Goal: Transaction & Acquisition: Purchase product/service

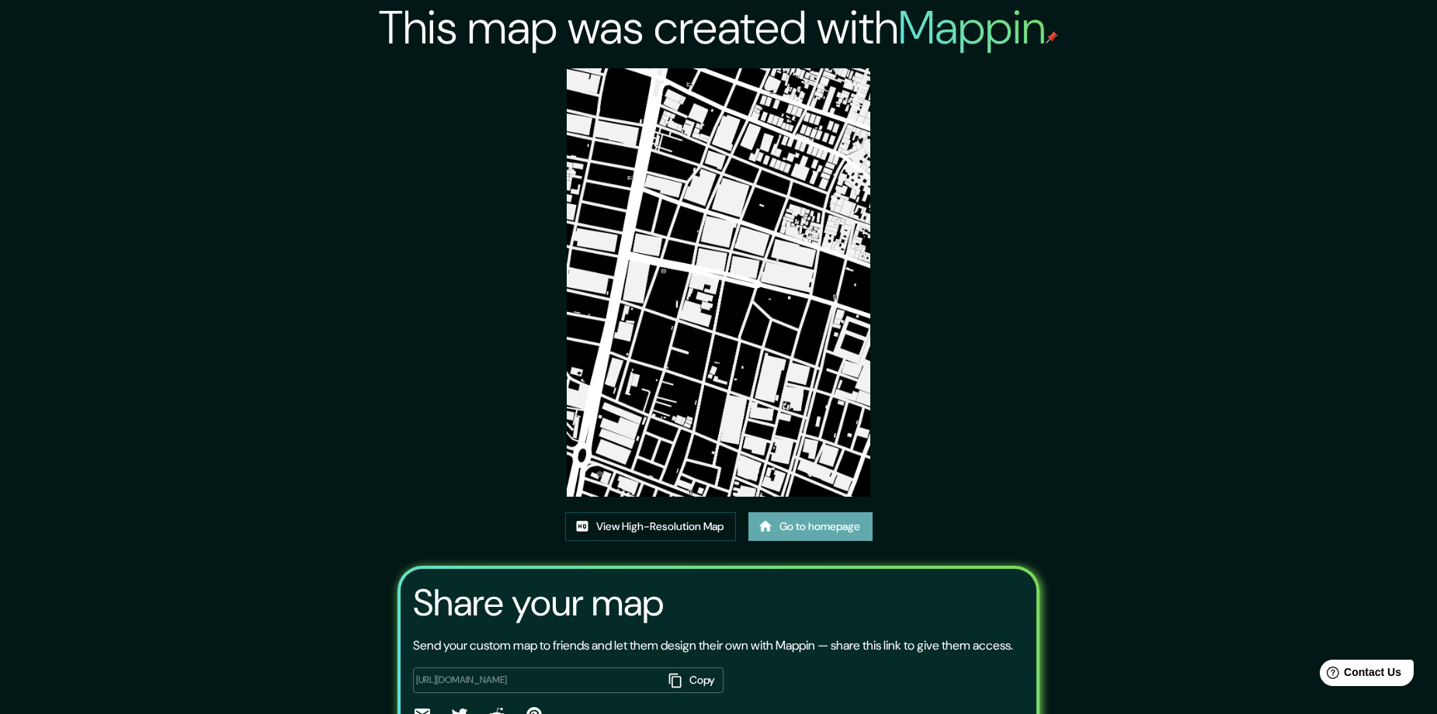
click at [847, 530] on link "Go to homepage" at bounding box center [811, 527] width 124 height 29
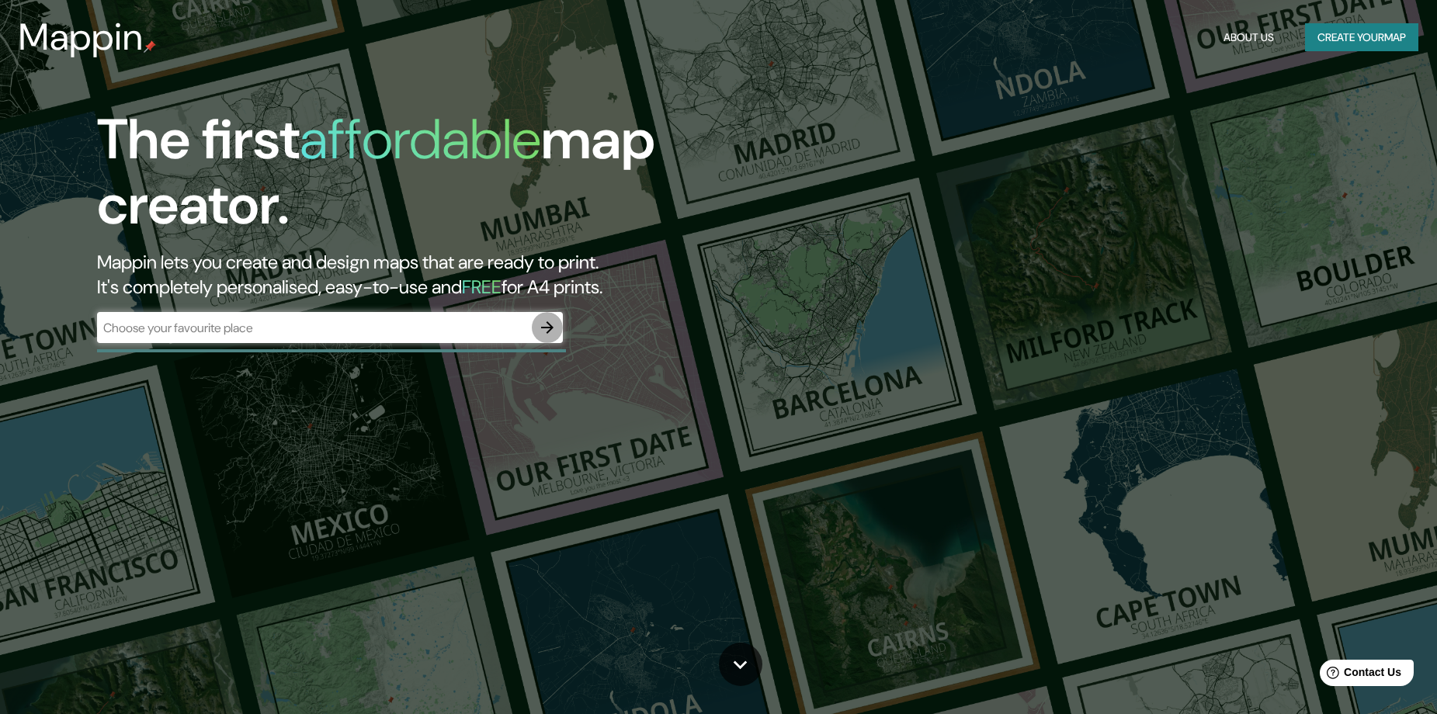
click at [542, 330] on icon "button" at bounding box center [547, 327] width 19 height 19
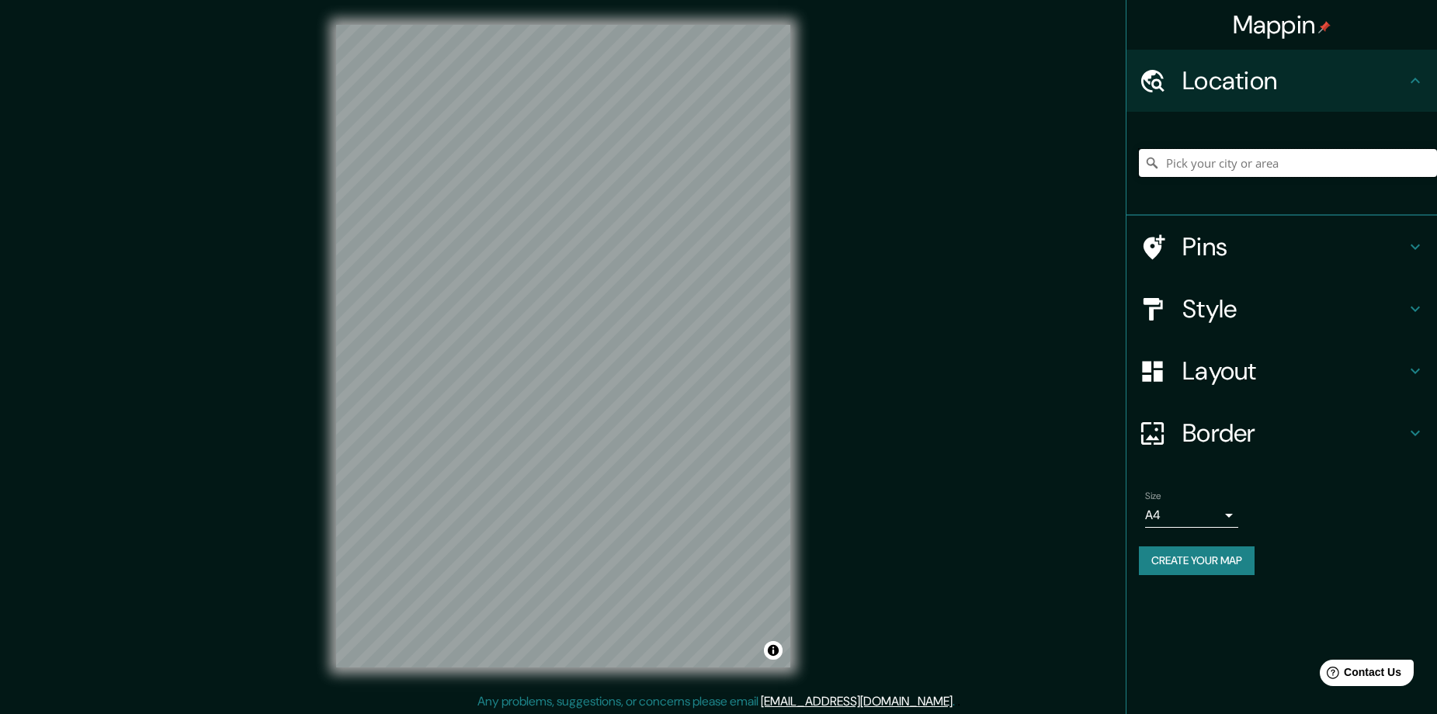
click at [1310, 169] on input "Pick your city or area" at bounding box center [1288, 163] width 298 height 28
paste input "Popayán, [GEOGRAPHIC_DATA], [GEOGRAPHIC_DATA]"
type input "Popayán, [GEOGRAPHIC_DATA], [GEOGRAPHIC_DATA]"
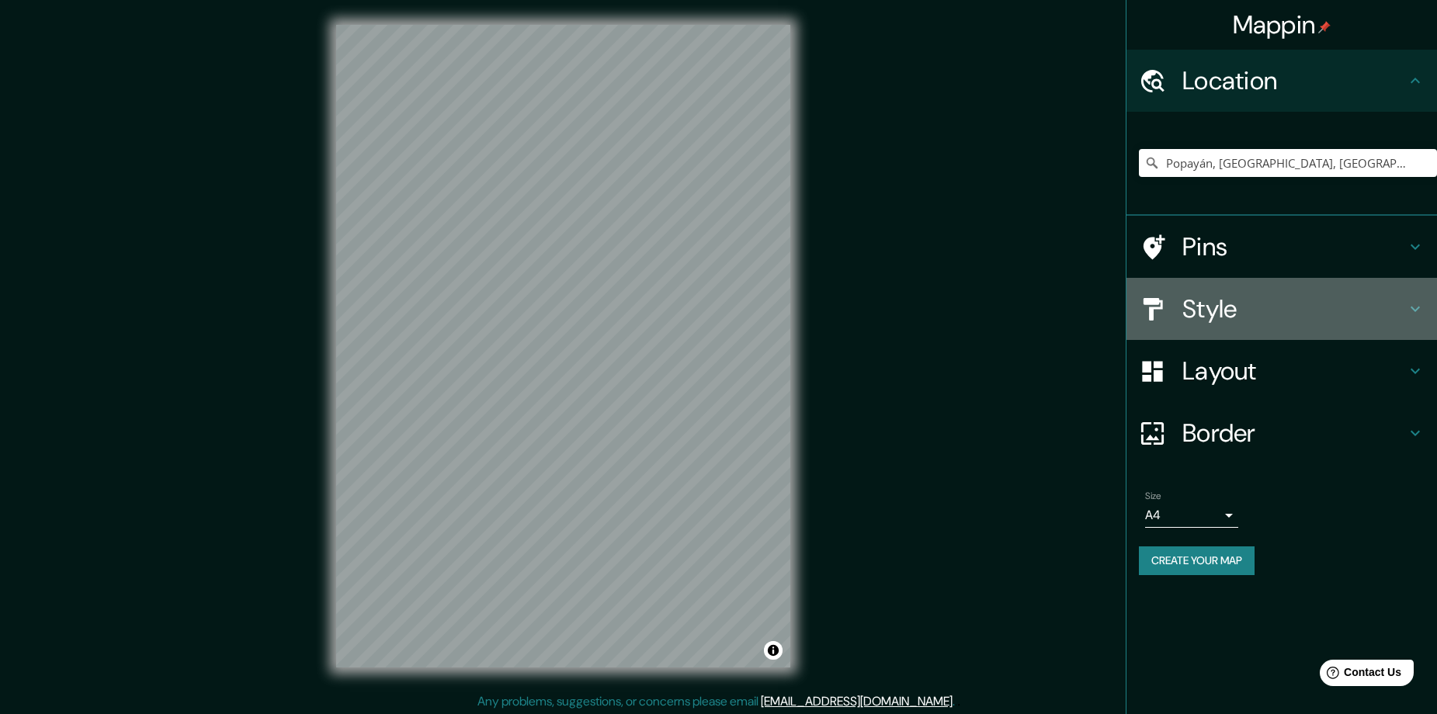
click at [1259, 299] on h4 "Style" at bounding box center [1295, 309] width 224 height 31
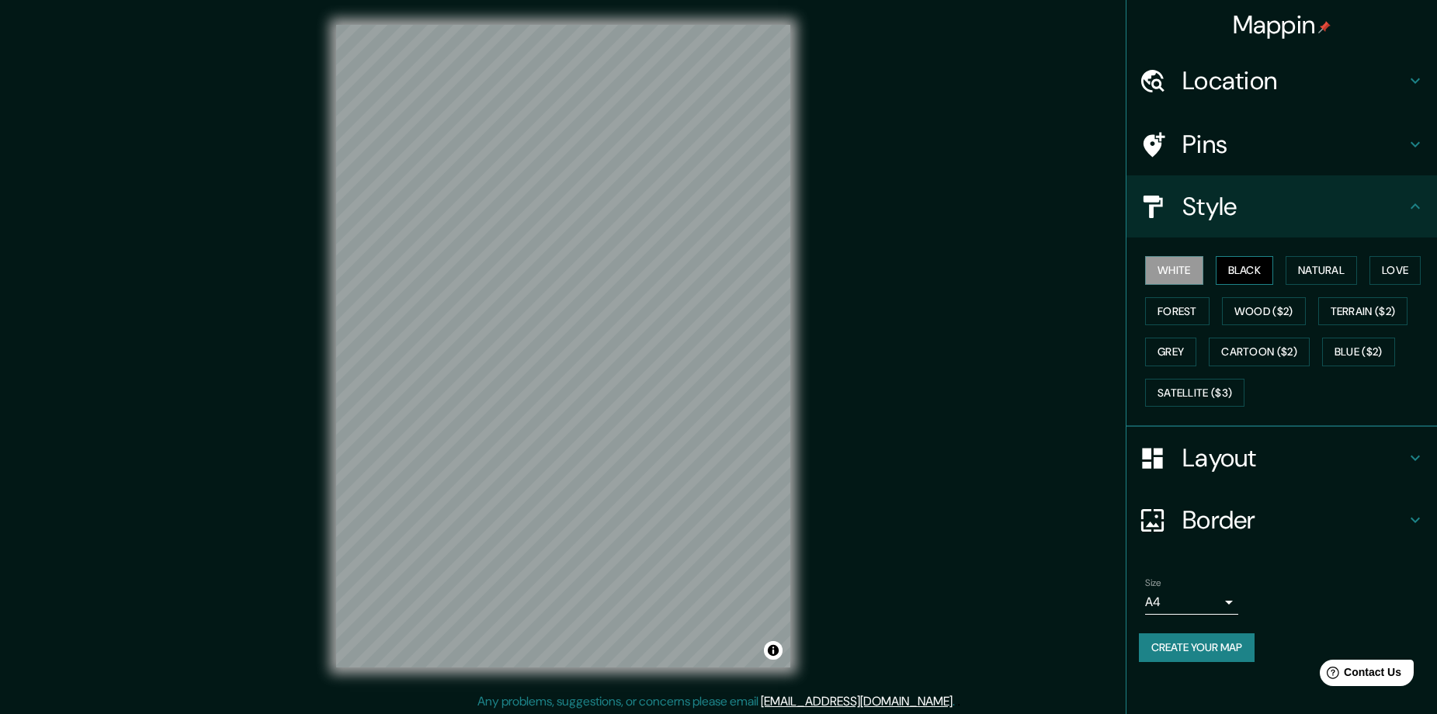
click at [1260, 269] on button "Black" at bounding box center [1245, 270] width 58 height 29
click at [1150, 653] on button "Create your map" at bounding box center [1197, 648] width 116 height 29
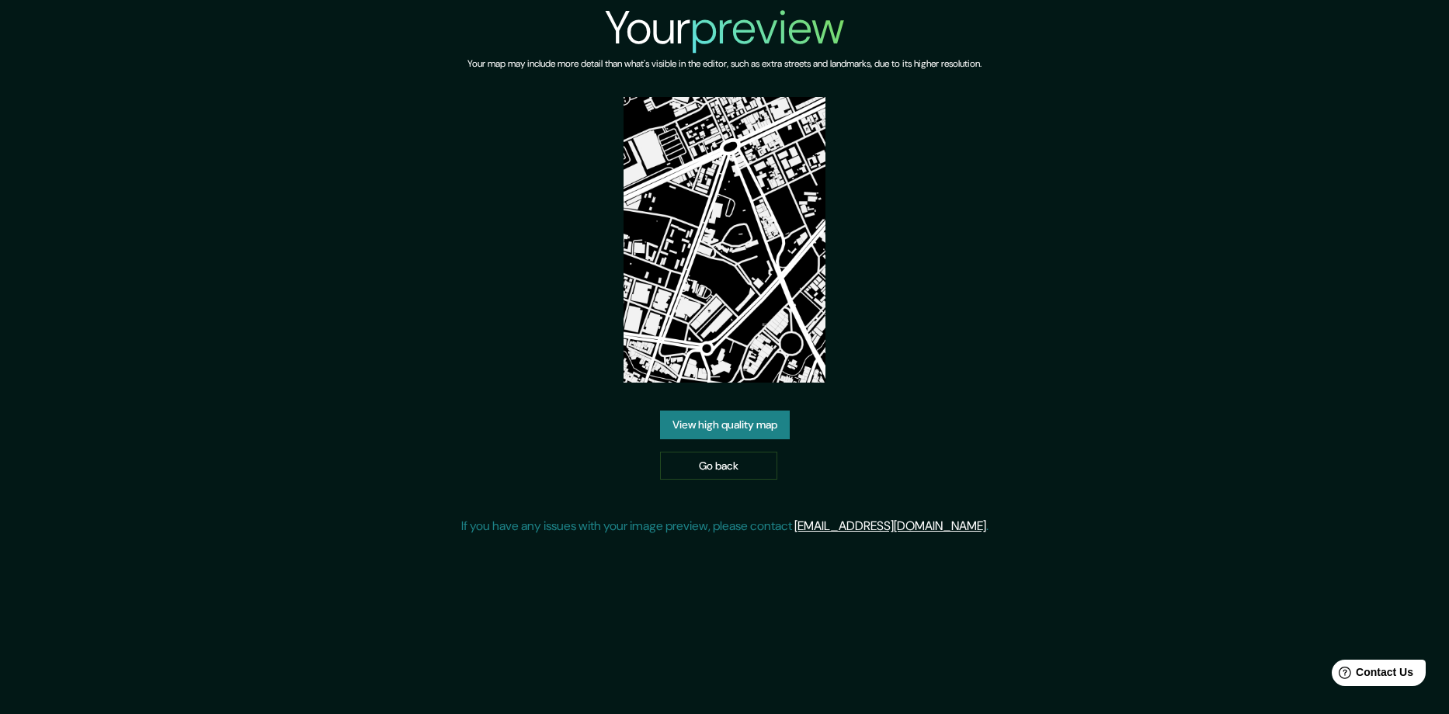
click at [775, 423] on link "View high quality map" at bounding box center [725, 425] width 130 height 29
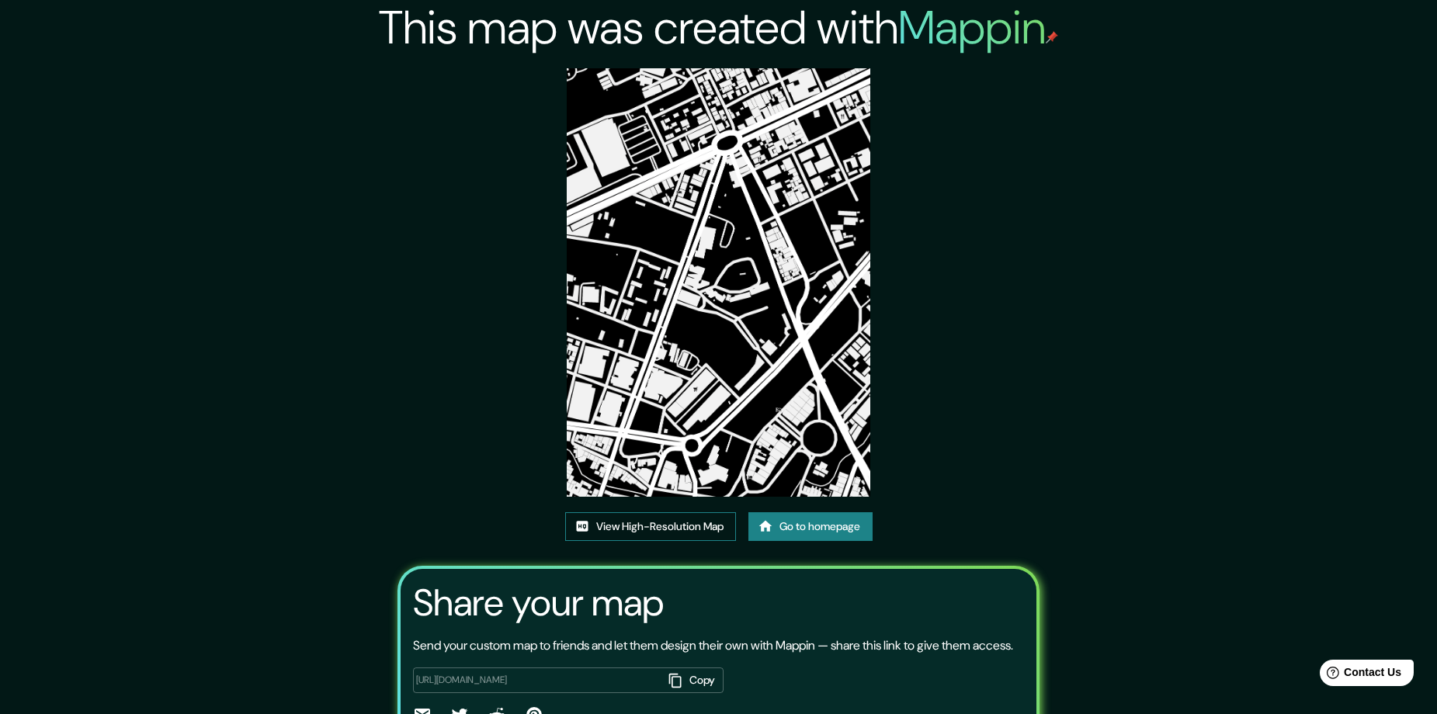
click at [680, 525] on link "View High-Resolution Map" at bounding box center [650, 527] width 171 height 29
click at [645, 532] on link "View High-Resolution Map" at bounding box center [650, 527] width 171 height 29
click at [834, 517] on link "Go to homepage" at bounding box center [811, 527] width 124 height 29
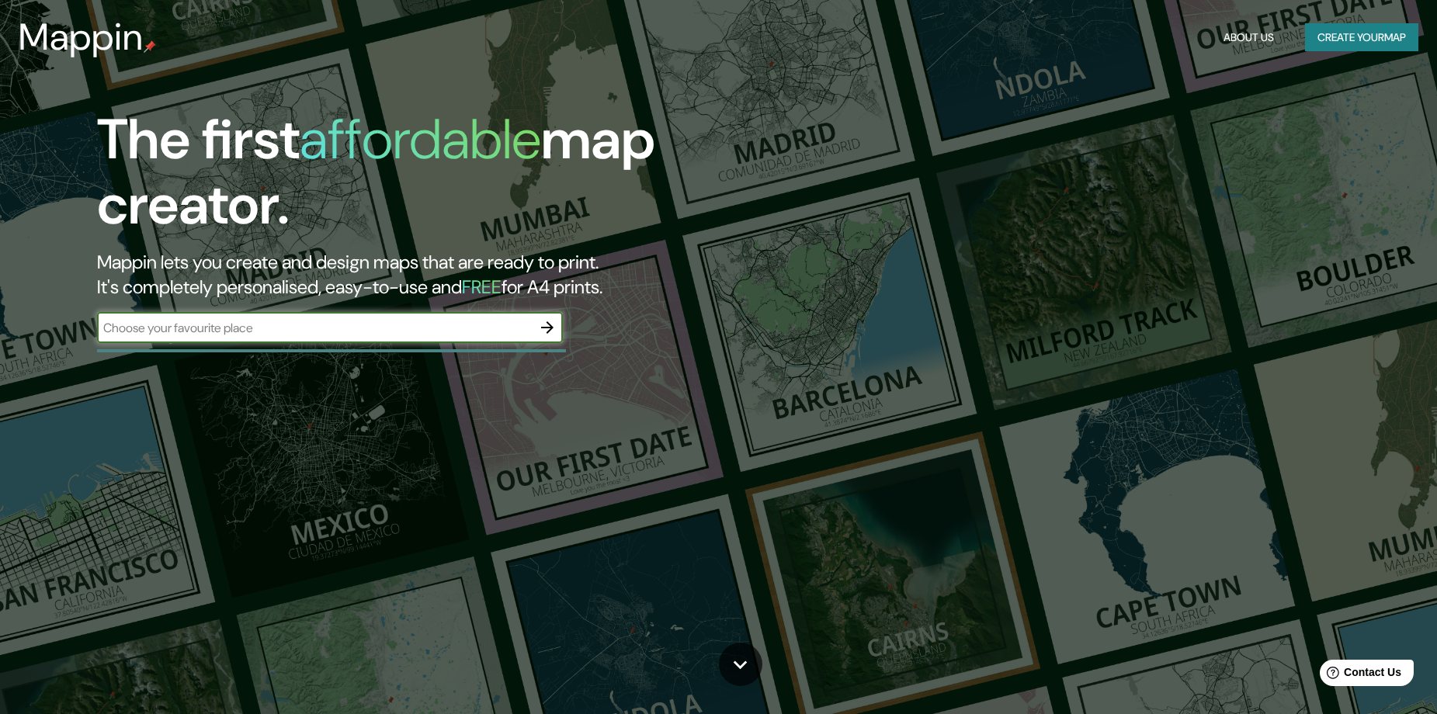
click at [502, 323] on input "text" at bounding box center [314, 328] width 435 height 18
click at [530, 332] on input "text" at bounding box center [314, 328] width 435 height 18
click at [546, 332] on icon "button" at bounding box center [547, 327] width 19 height 19
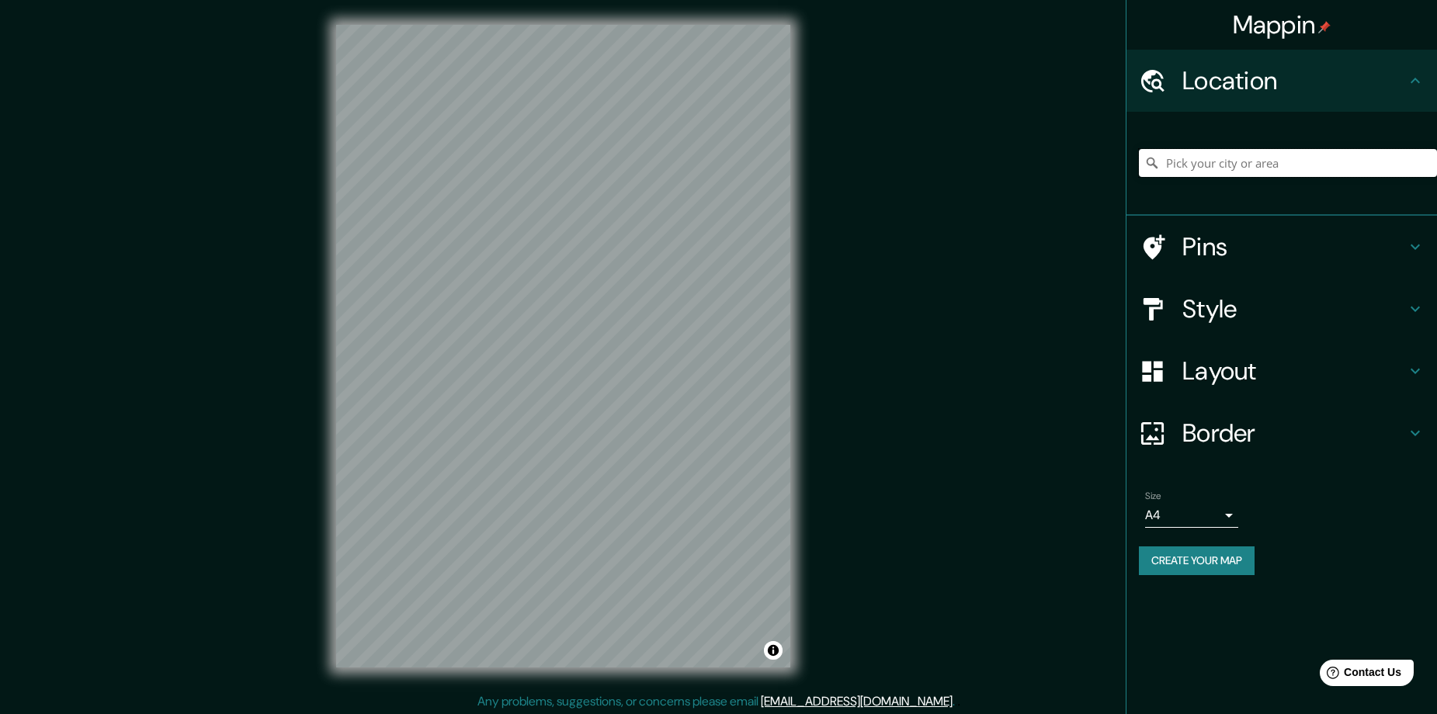
click at [1291, 152] on input "Pick your city or area" at bounding box center [1288, 163] width 298 height 28
paste input "Popayán, Cauca, Colombia"
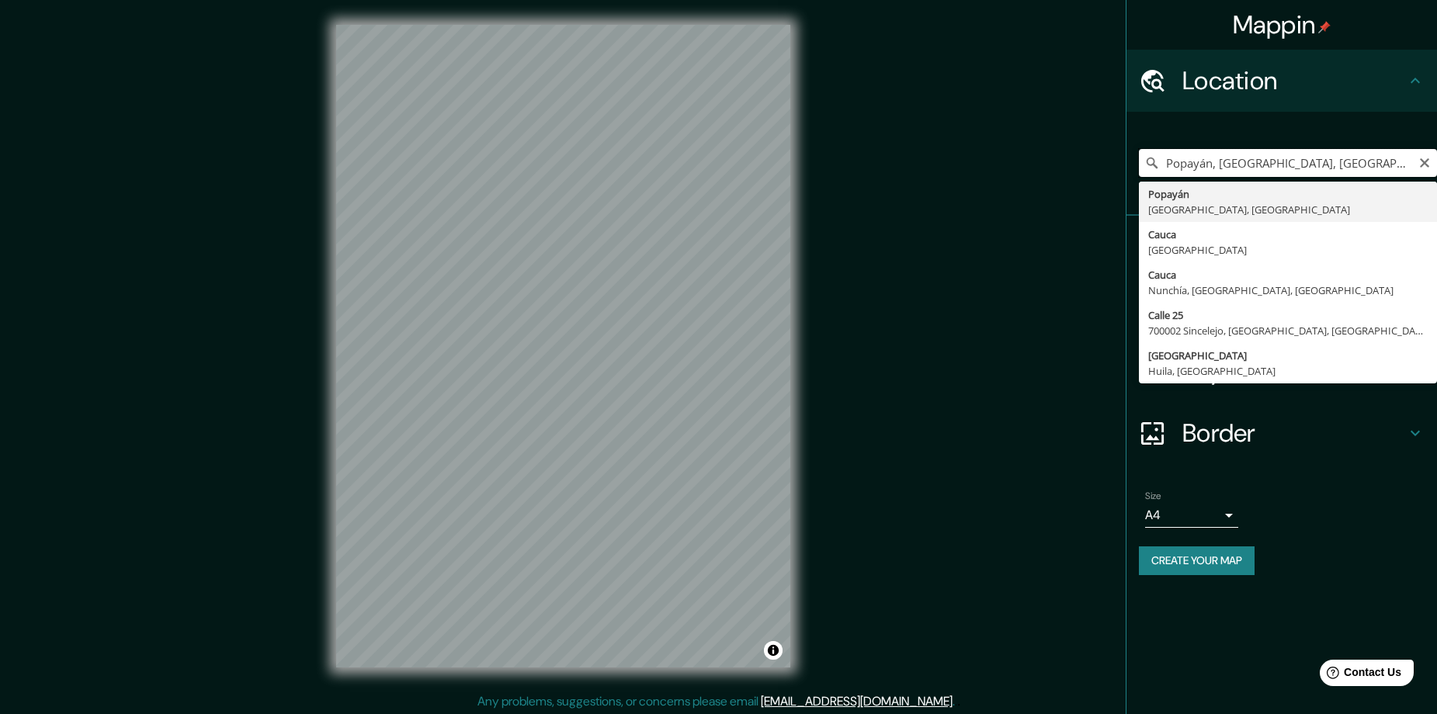
type input "Popayán, Cauca, Colombia"
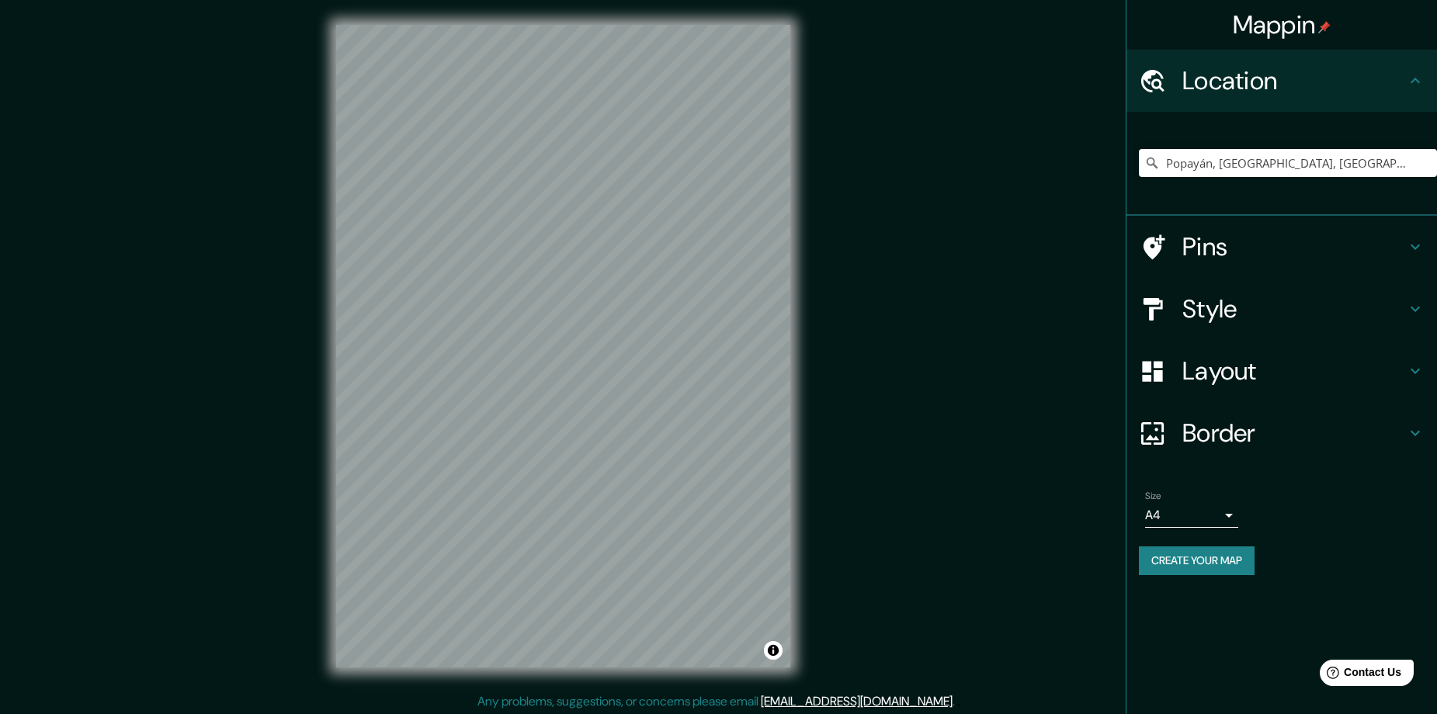
click at [1218, 319] on h4 "Style" at bounding box center [1295, 309] width 224 height 31
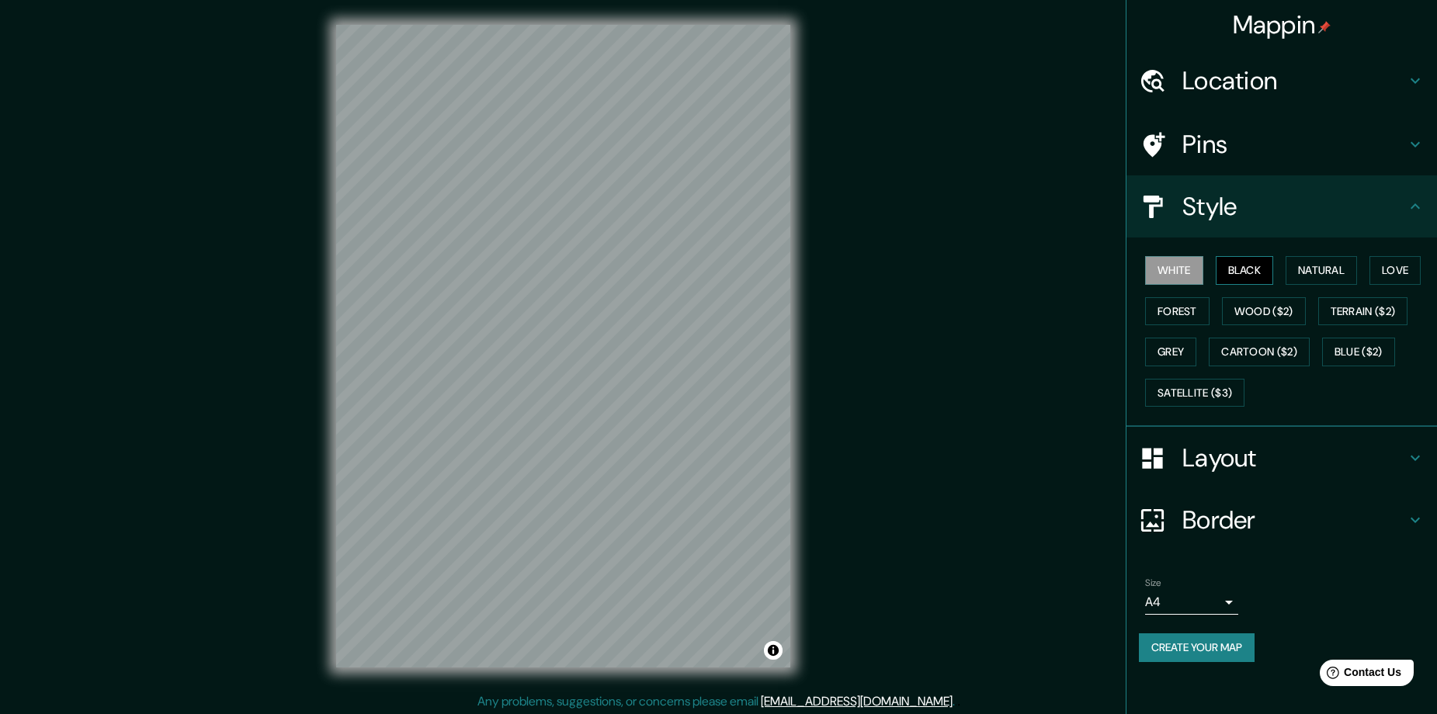
click at [1252, 262] on button "Black" at bounding box center [1245, 270] width 58 height 29
click at [1214, 652] on button "Create your map" at bounding box center [1197, 648] width 116 height 29
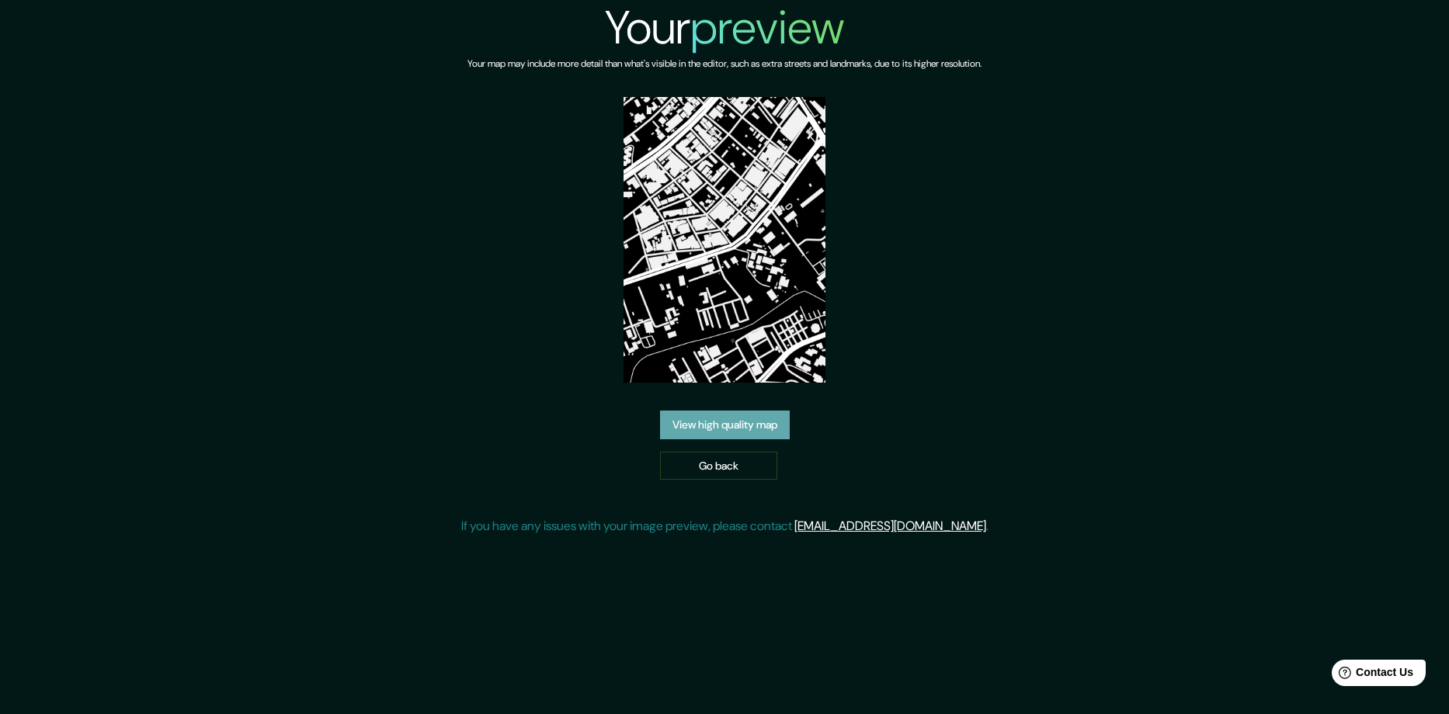
click at [762, 426] on link "View high quality map" at bounding box center [725, 425] width 130 height 29
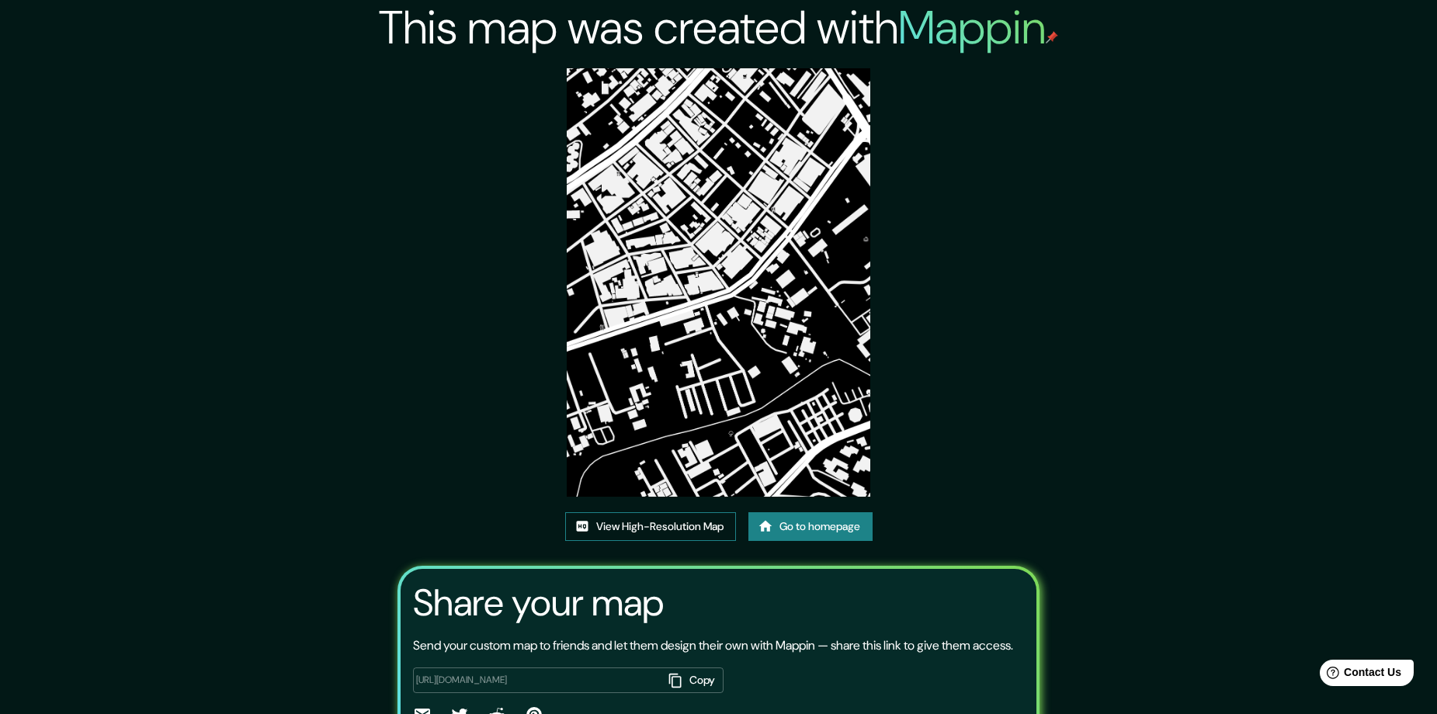
click at [675, 525] on link "View High-Resolution Map" at bounding box center [650, 527] width 171 height 29
click at [868, 706] on div at bounding box center [719, 717] width 612 height 22
click at [811, 523] on link "Go to homepage" at bounding box center [811, 527] width 124 height 29
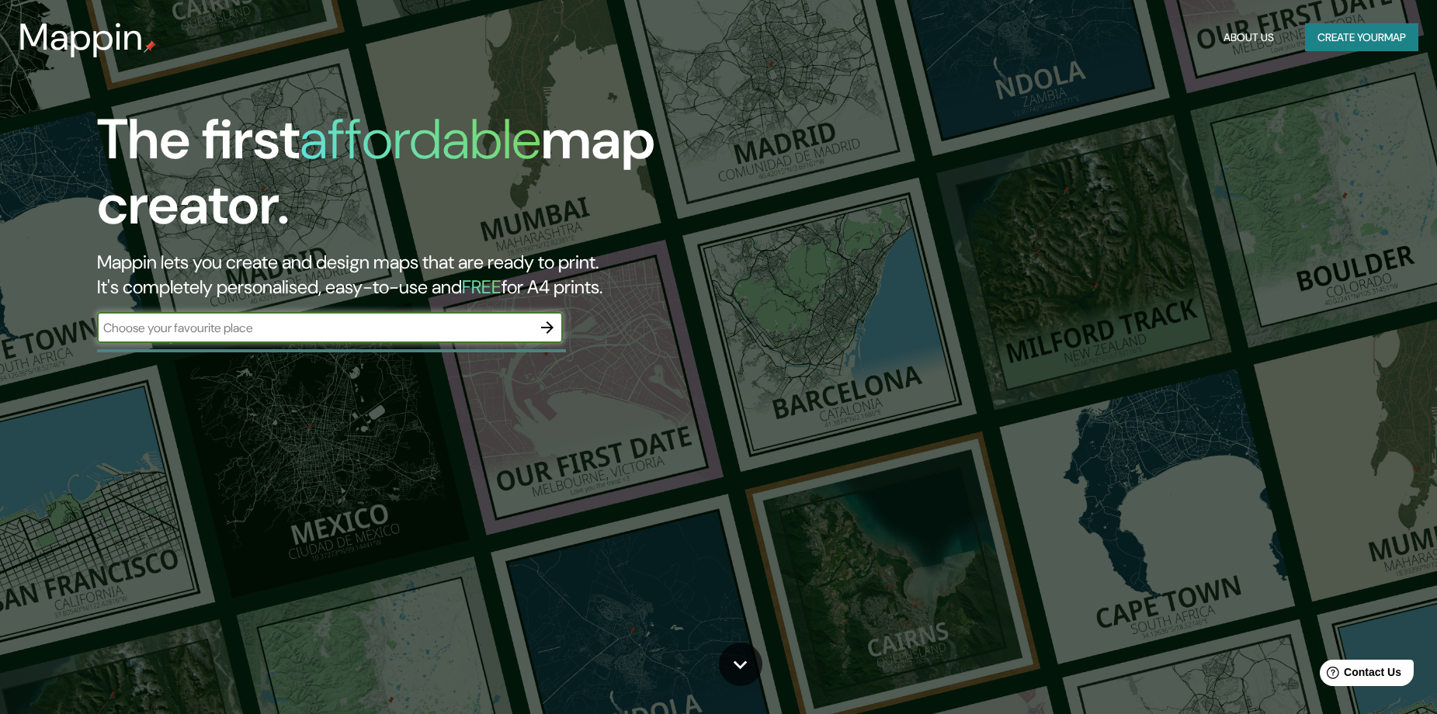
click at [544, 335] on icon "button" at bounding box center [547, 327] width 19 height 19
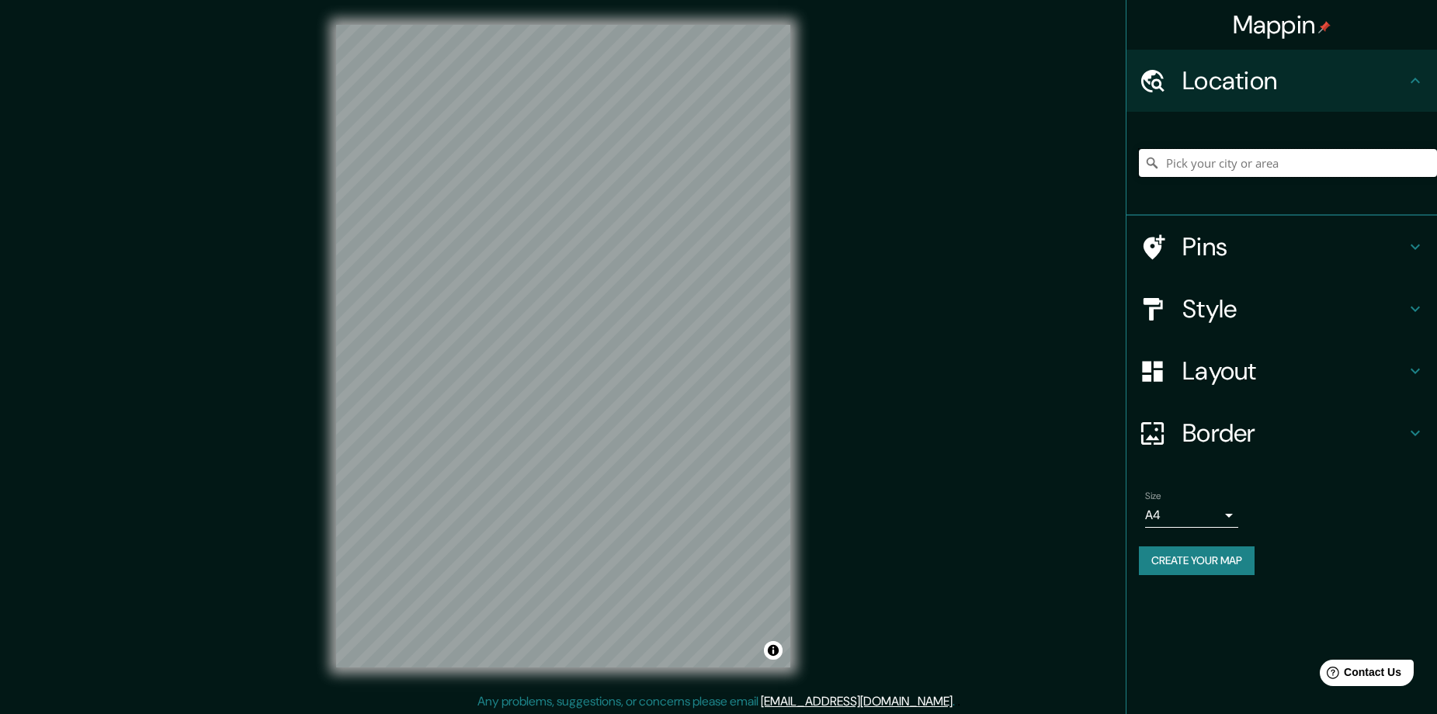
click at [1313, 172] on input "Pick your city or area" at bounding box center [1288, 163] width 298 height 28
paste input "Popayán, [GEOGRAPHIC_DATA], [GEOGRAPHIC_DATA]"
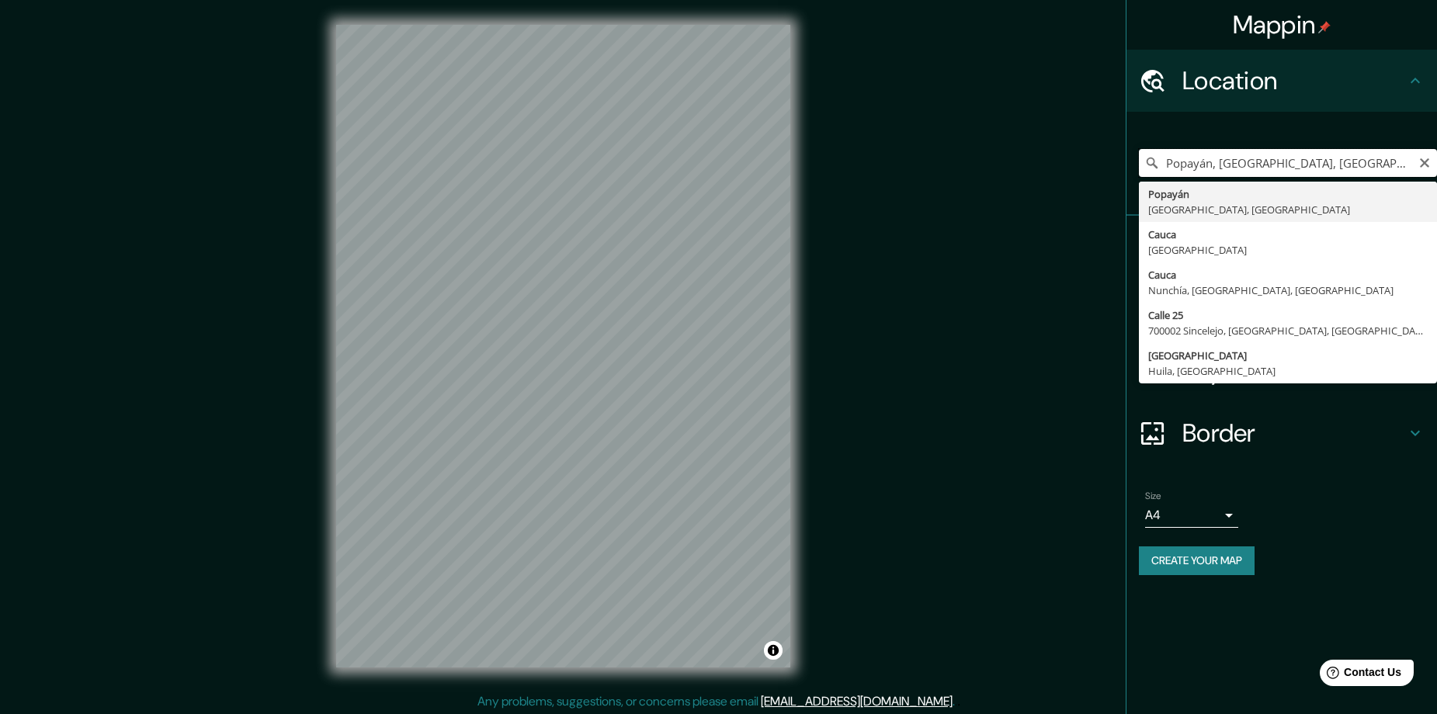
type input "Popayán, [GEOGRAPHIC_DATA], [GEOGRAPHIC_DATA]"
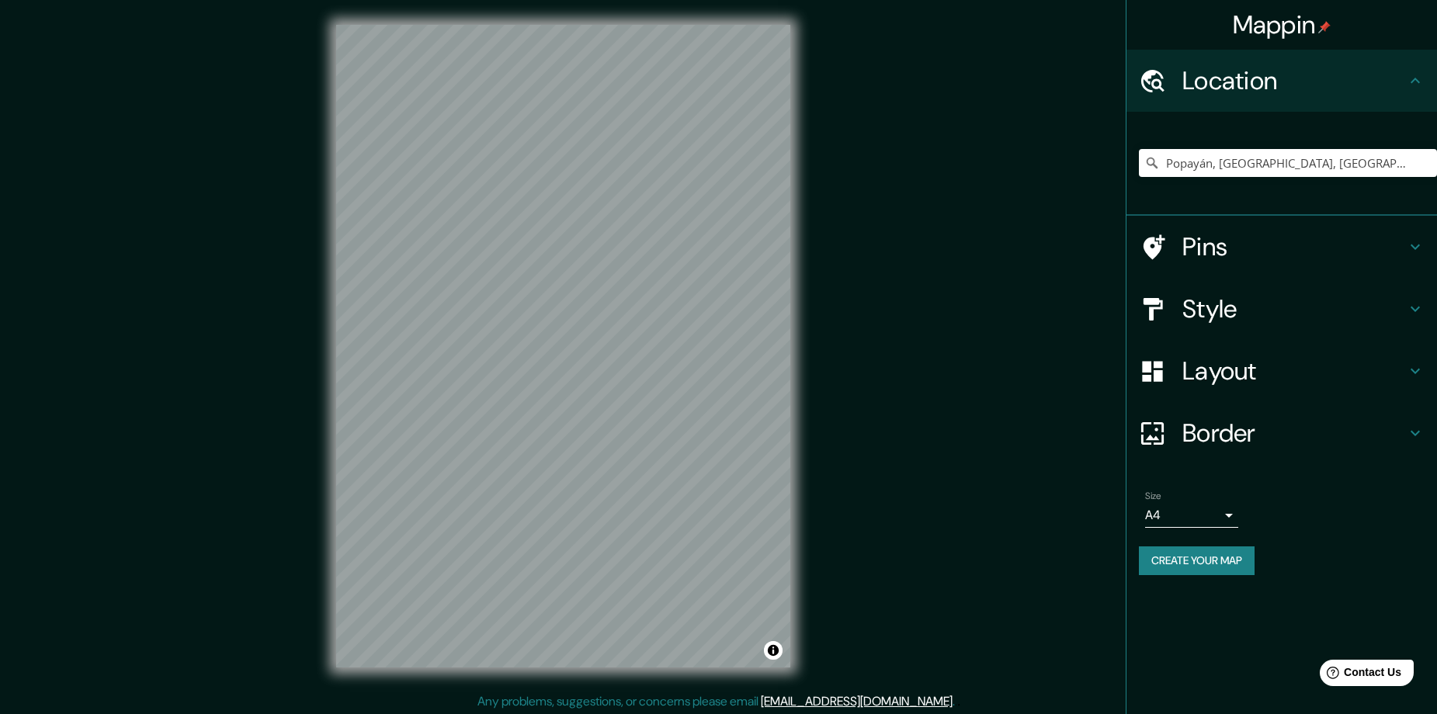
click at [1236, 297] on h4 "Style" at bounding box center [1295, 309] width 224 height 31
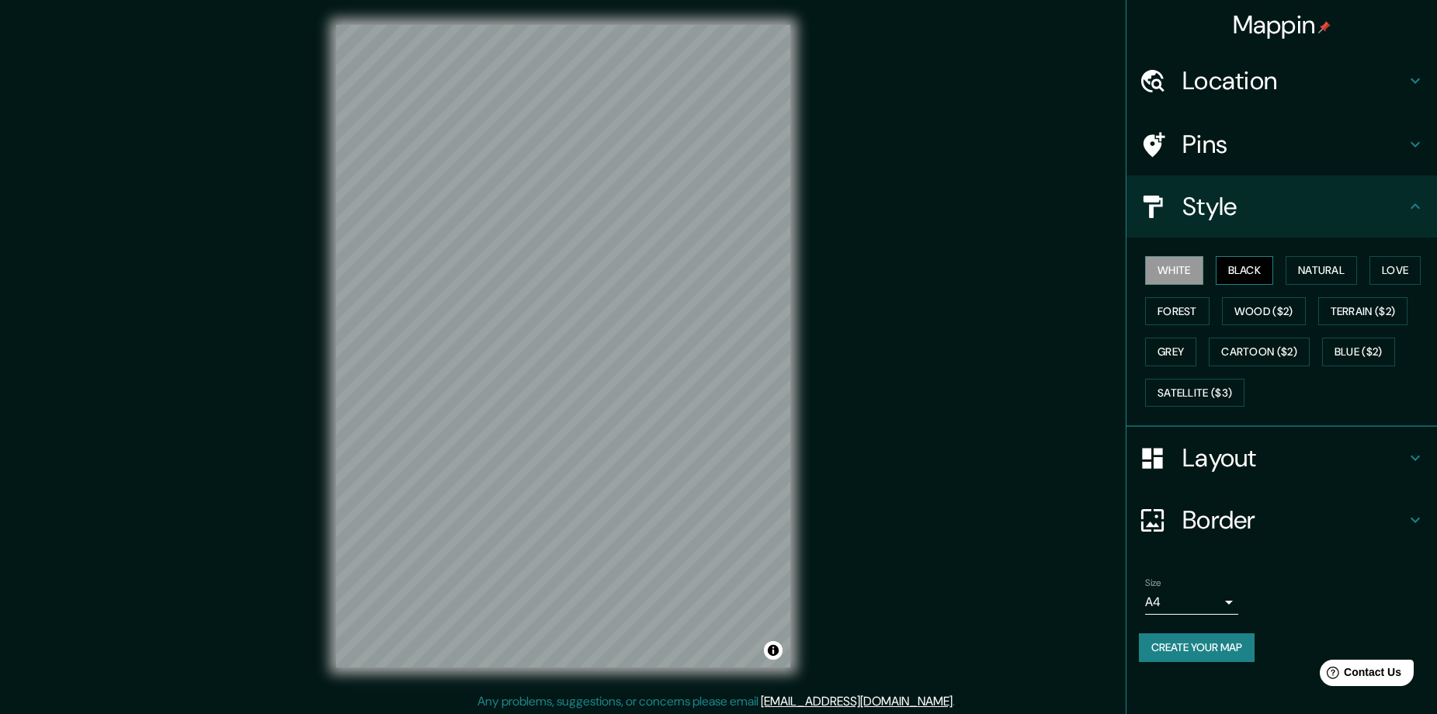
click at [1262, 262] on button "Black" at bounding box center [1245, 270] width 58 height 29
click at [1218, 652] on button "Create your map" at bounding box center [1197, 648] width 116 height 29
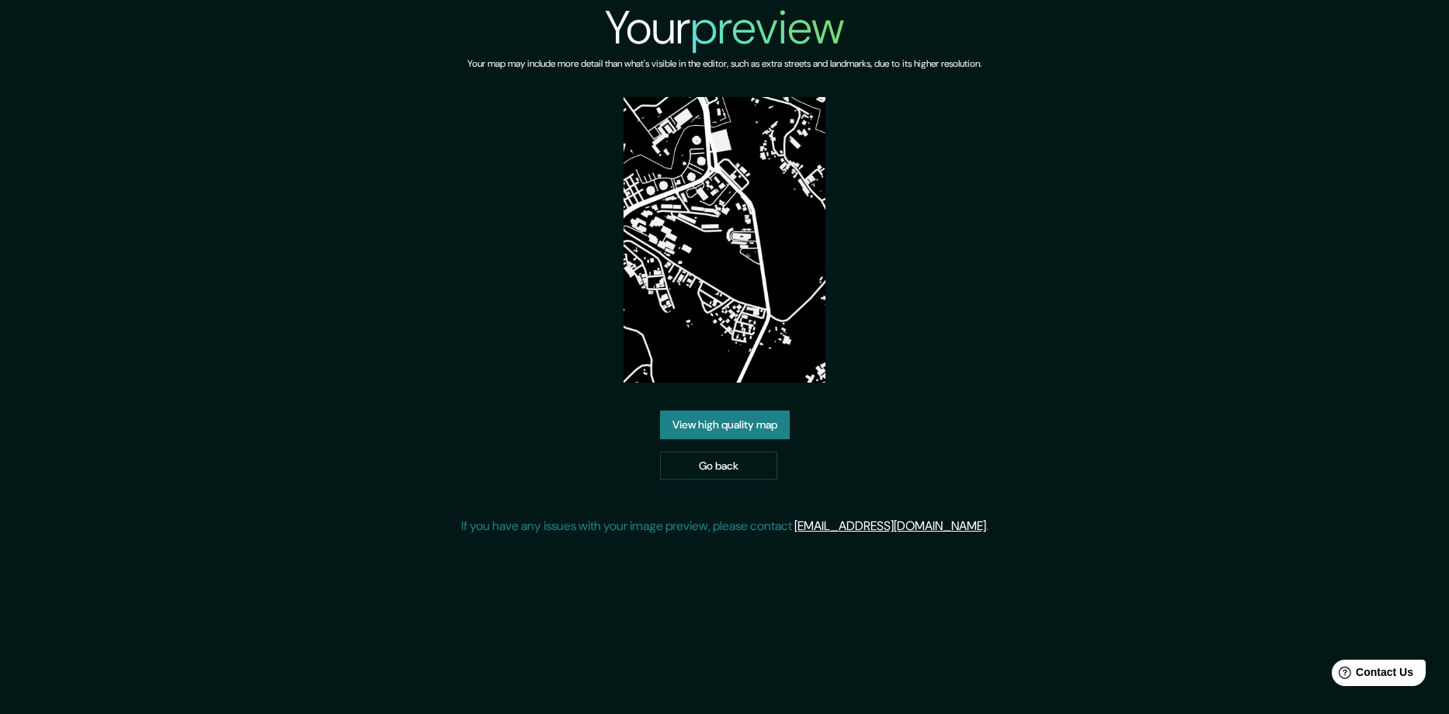
click at [777, 411] on link "View high quality map" at bounding box center [725, 425] width 130 height 29
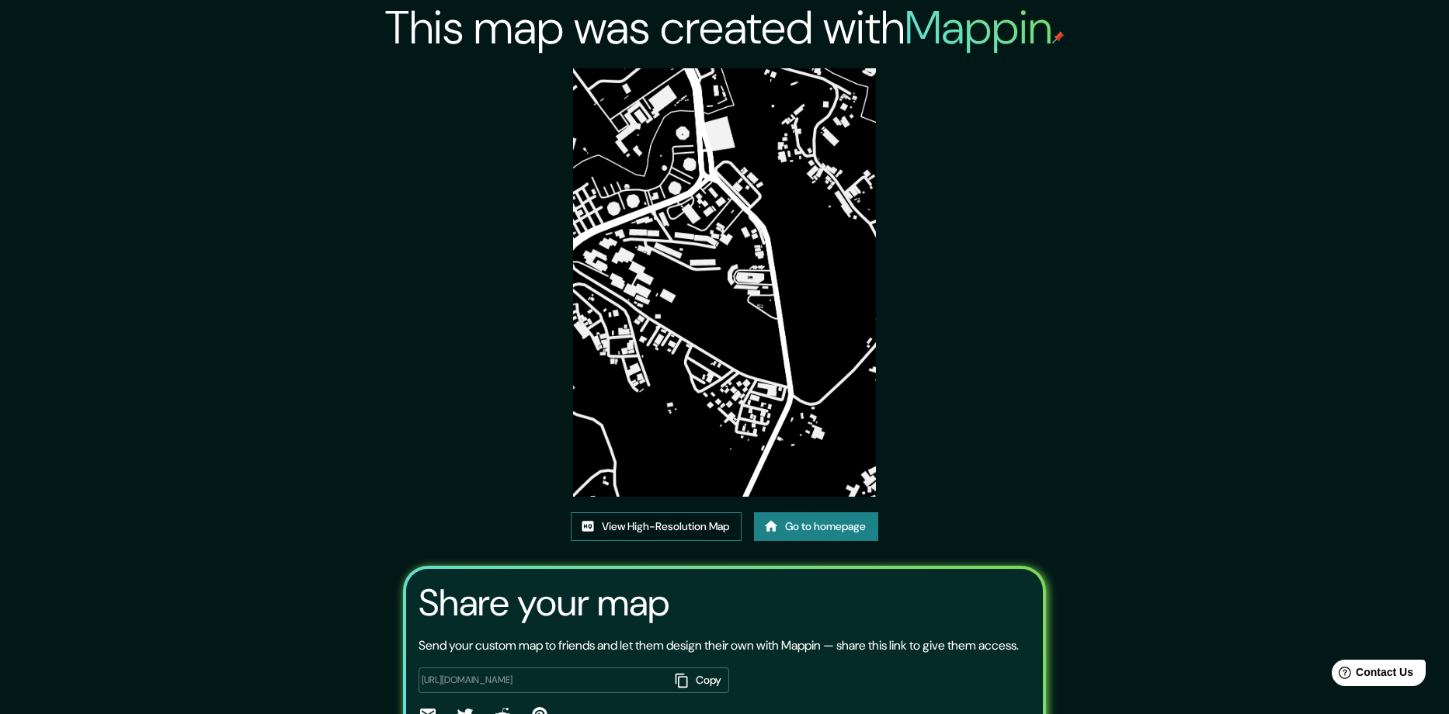
click at [689, 513] on link "View High-Resolution Map" at bounding box center [656, 527] width 171 height 29
click at [837, 513] on link "Go to homepage" at bounding box center [816, 527] width 124 height 29
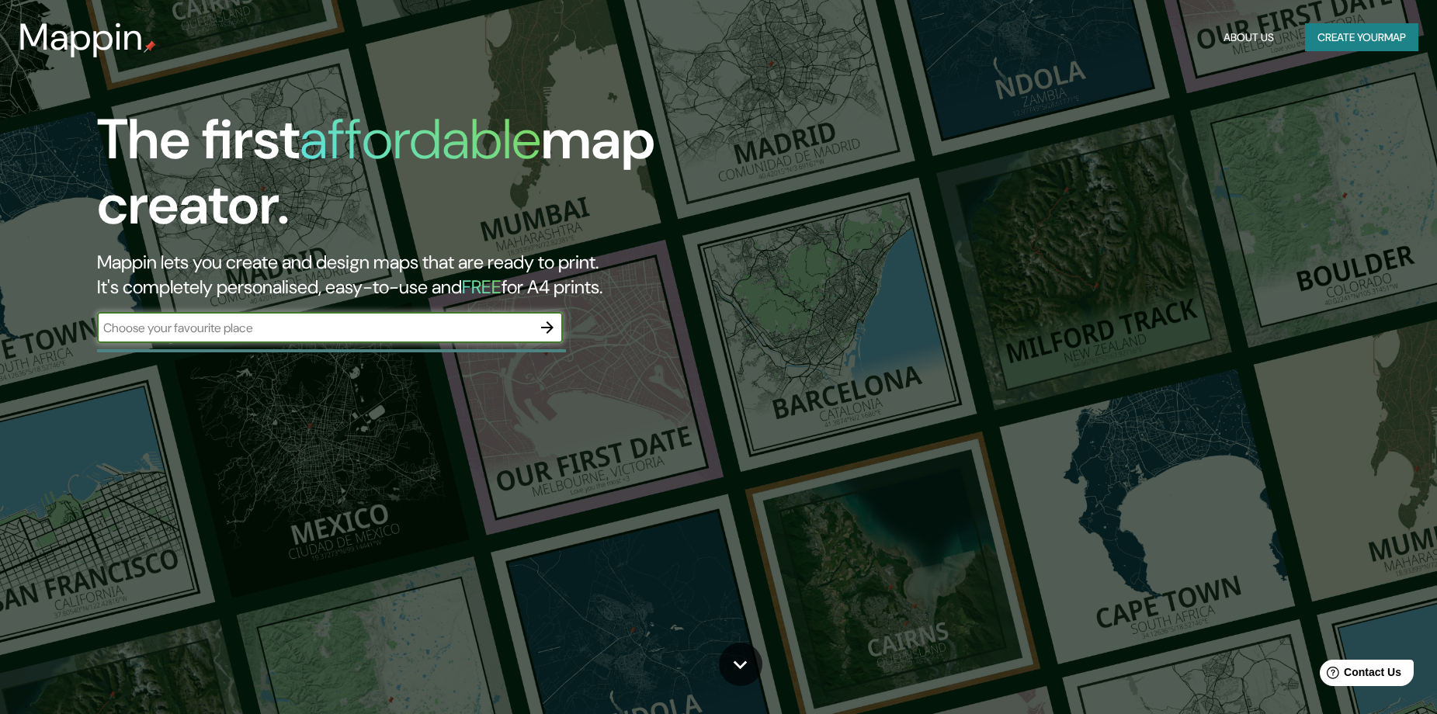
click at [543, 323] on icon "button" at bounding box center [547, 327] width 19 height 19
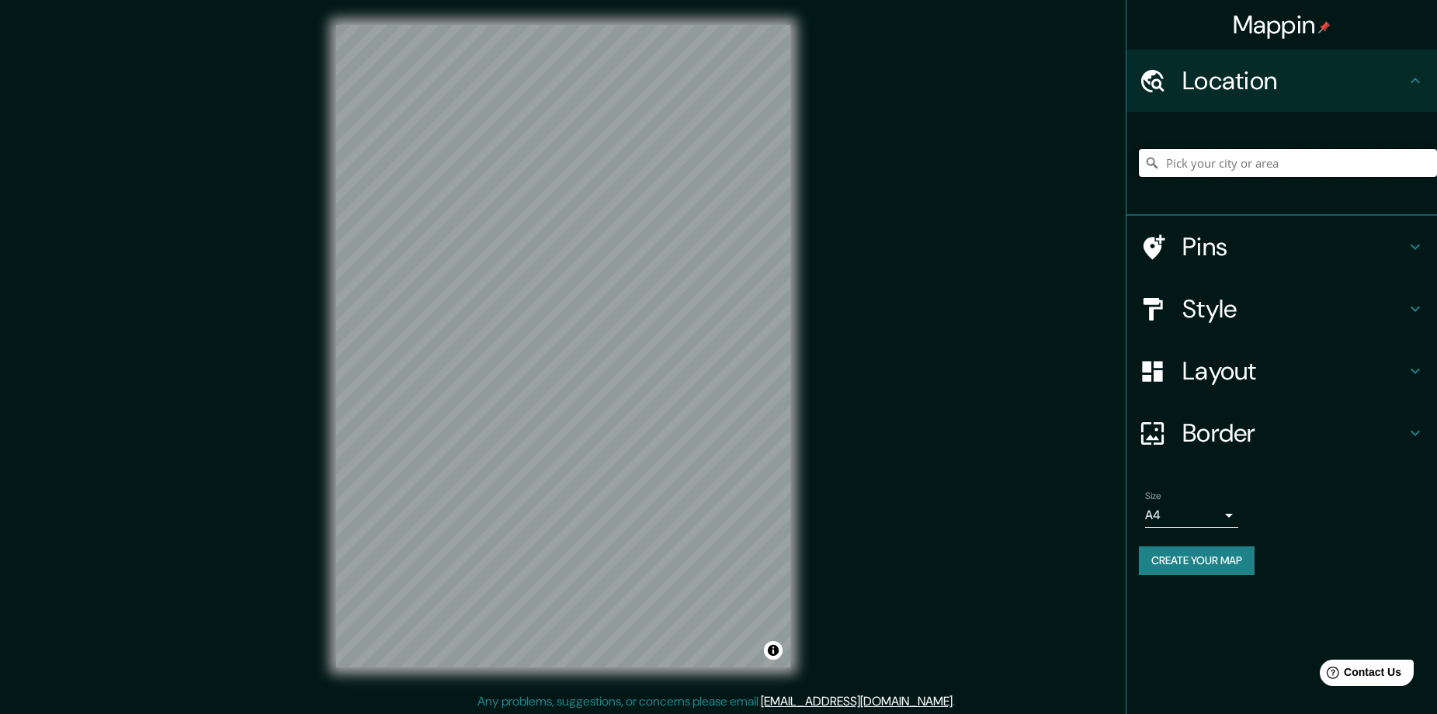
click at [1270, 172] on input "Pick your city or area" at bounding box center [1288, 163] width 298 height 28
paste input "Popayán, [GEOGRAPHIC_DATA], [GEOGRAPHIC_DATA]"
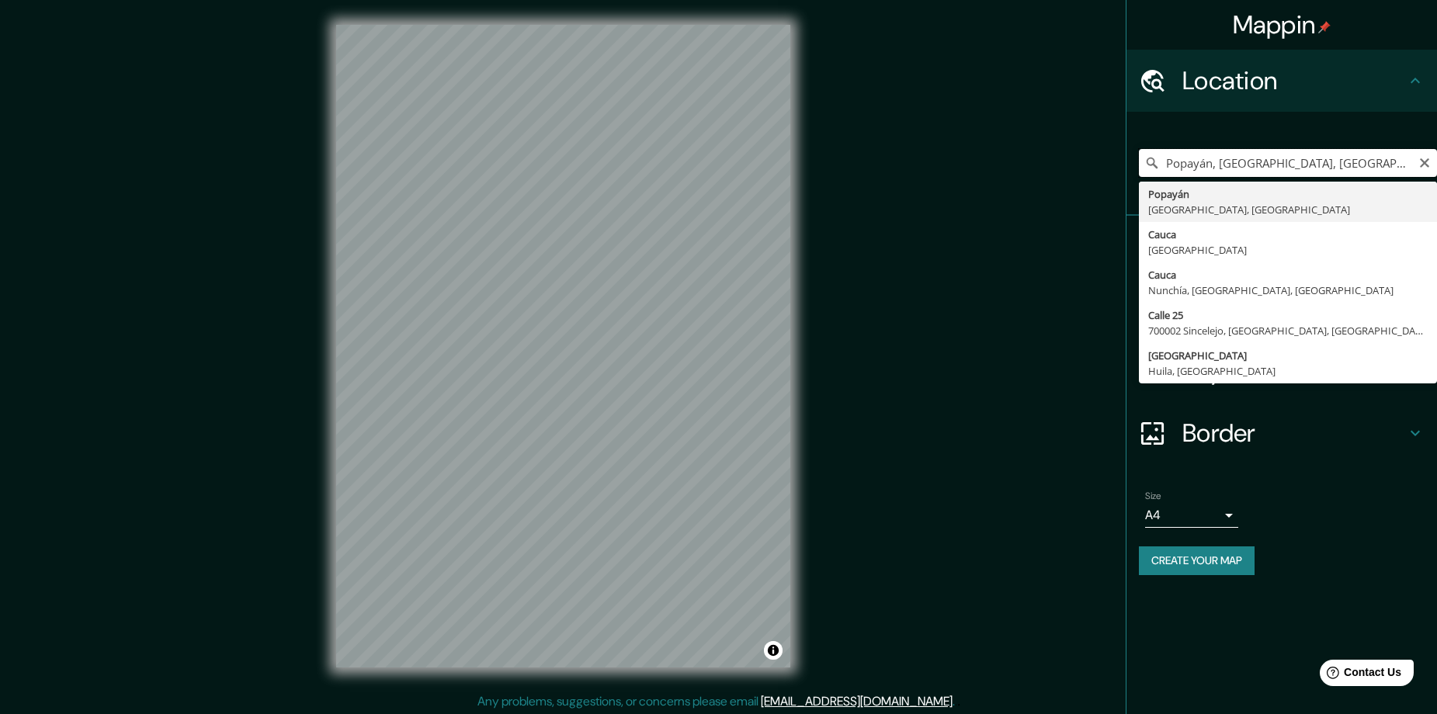
type input "Popayán, [GEOGRAPHIC_DATA], [GEOGRAPHIC_DATA]"
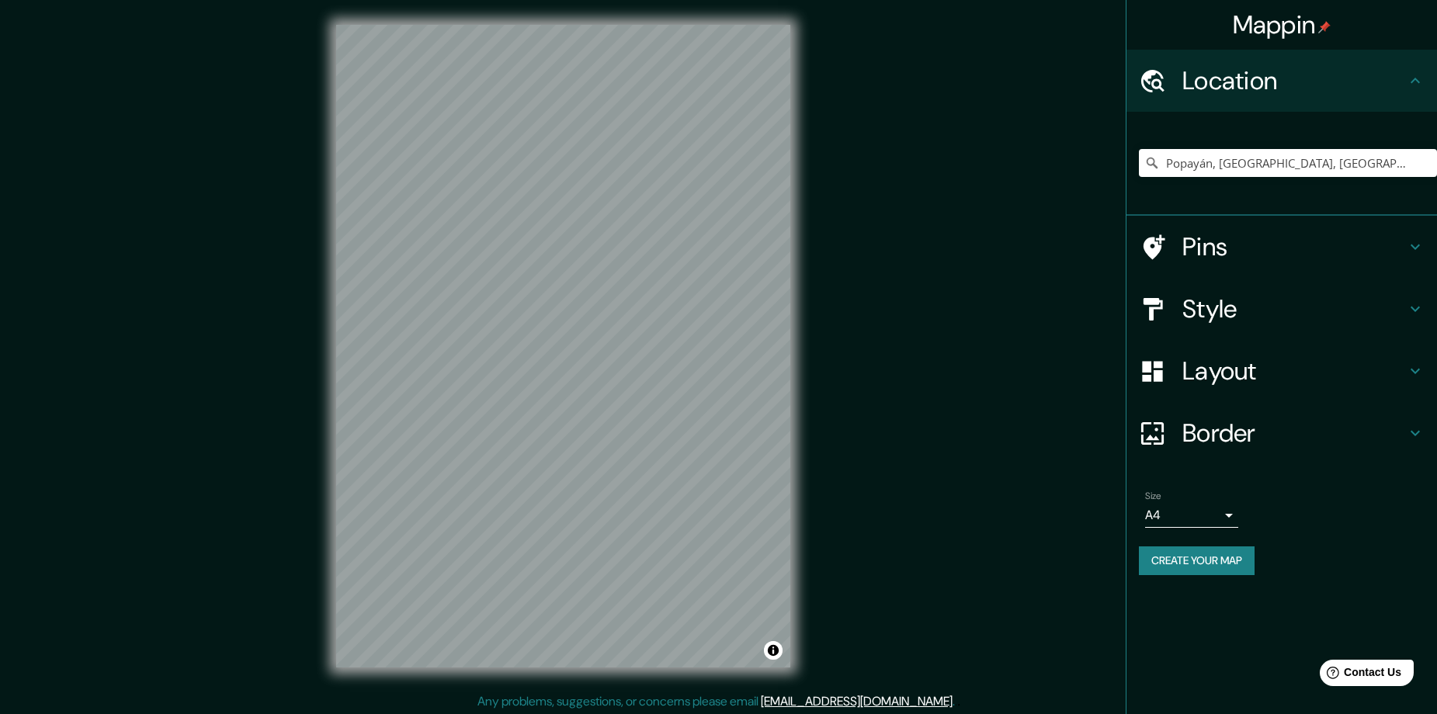
click at [1243, 308] on h4 "Style" at bounding box center [1295, 309] width 224 height 31
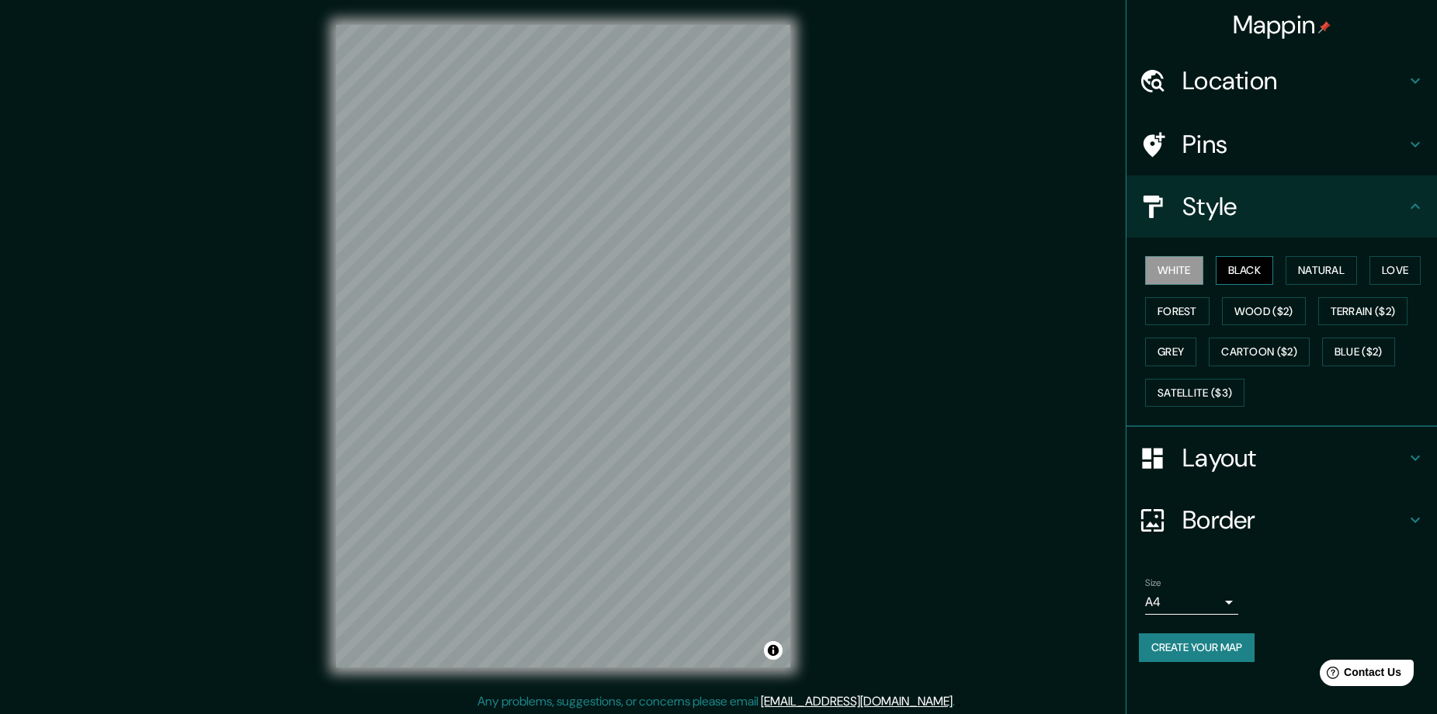
click at [1252, 269] on button "Black" at bounding box center [1245, 270] width 58 height 29
click at [1240, 650] on button "Create your map" at bounding box center [1197, 648] width 116 height 29
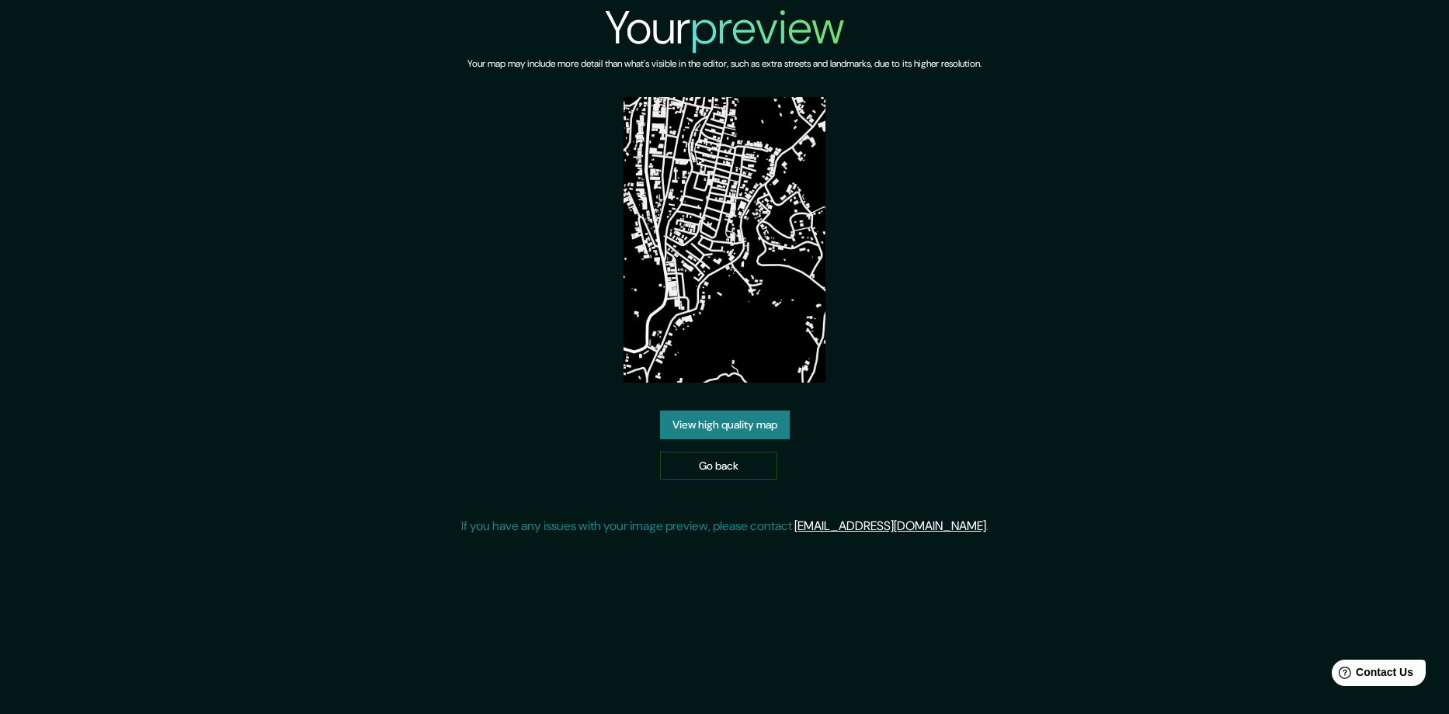
click at [780, 426] on link "View high quality map" at bounding box center [725, 425] width 130 height 29
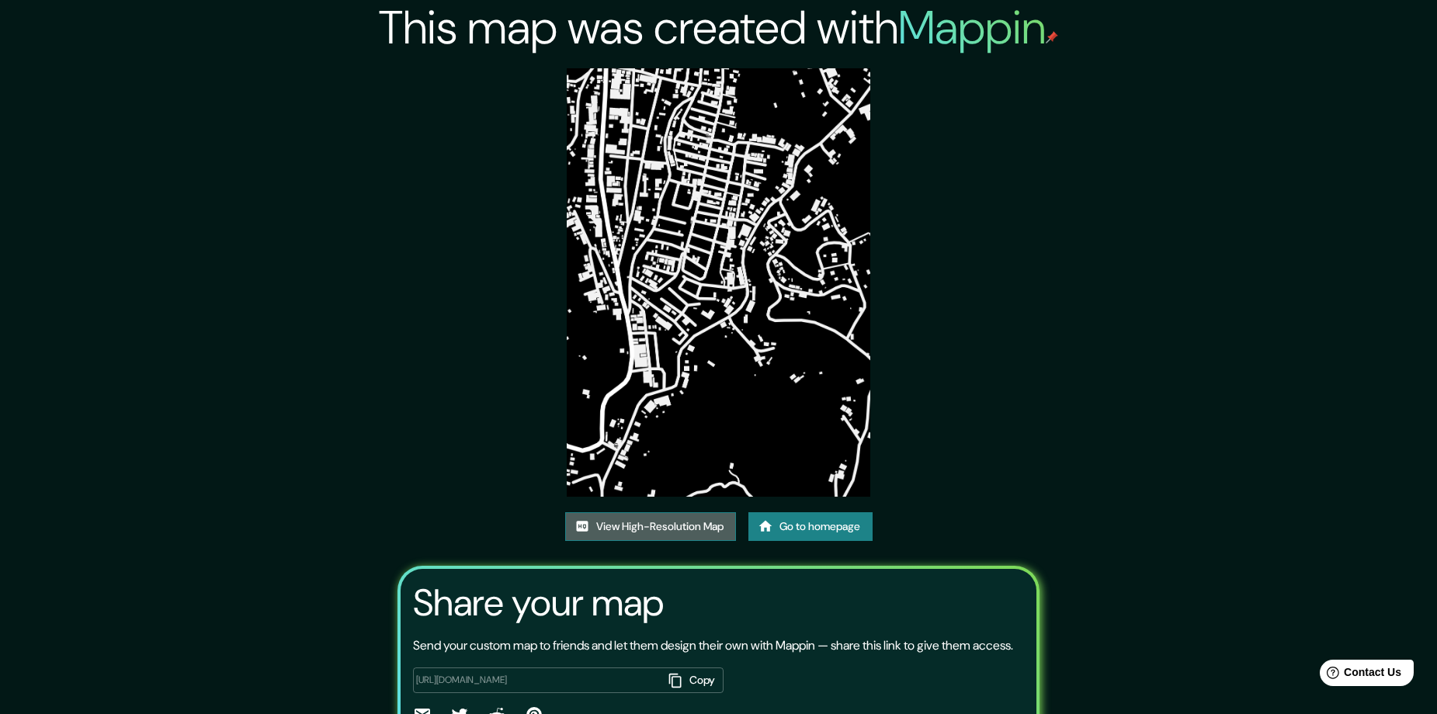
click at [669, 517] on link "View High-Resolution Map" at bounding box center [650, 527] width 171 height 29
click at [846, 527] on link "Go to homepage" at bounding box center [811, 527] width 124 height 29
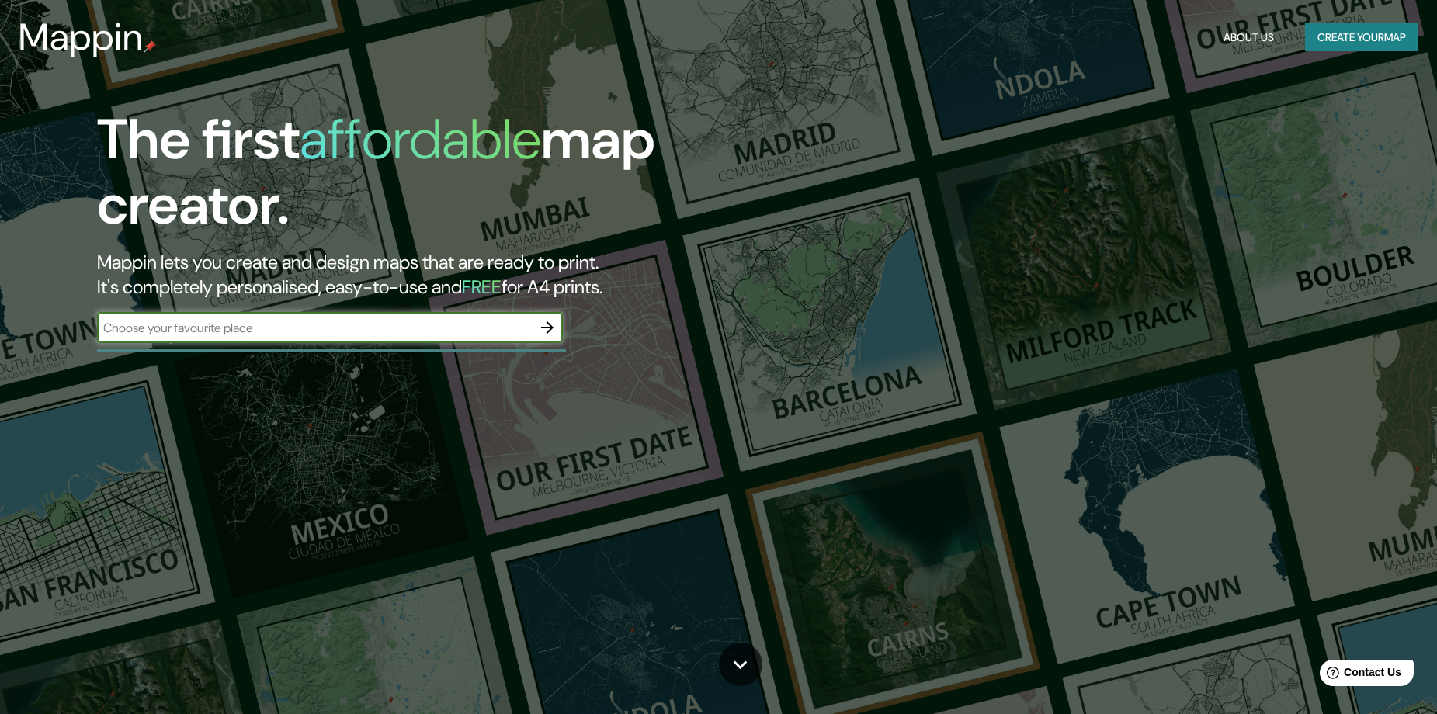
click at [479, 314] on div "​" at bounding box center [330, 327] width 466 height 31
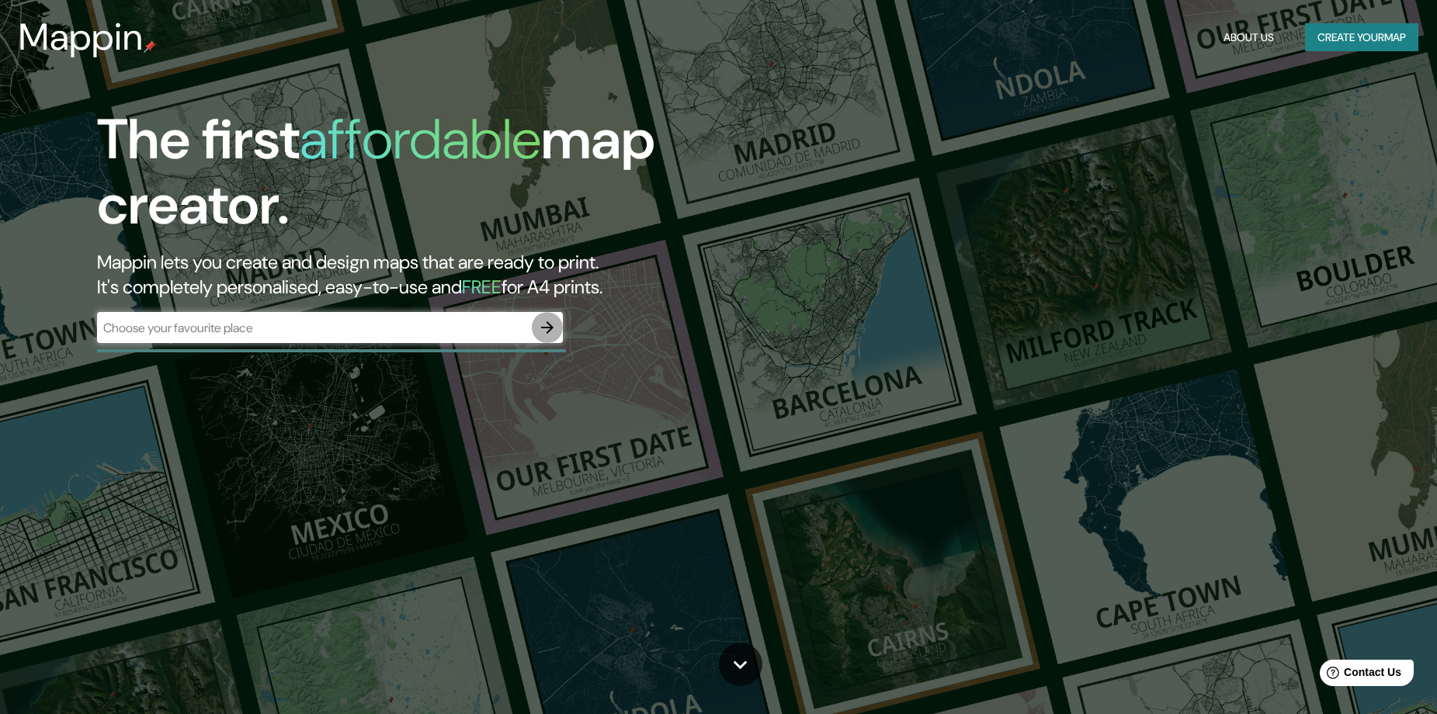
click at [542, 326] on icon "button" at bounding box center [547, 327] width 19 height 19
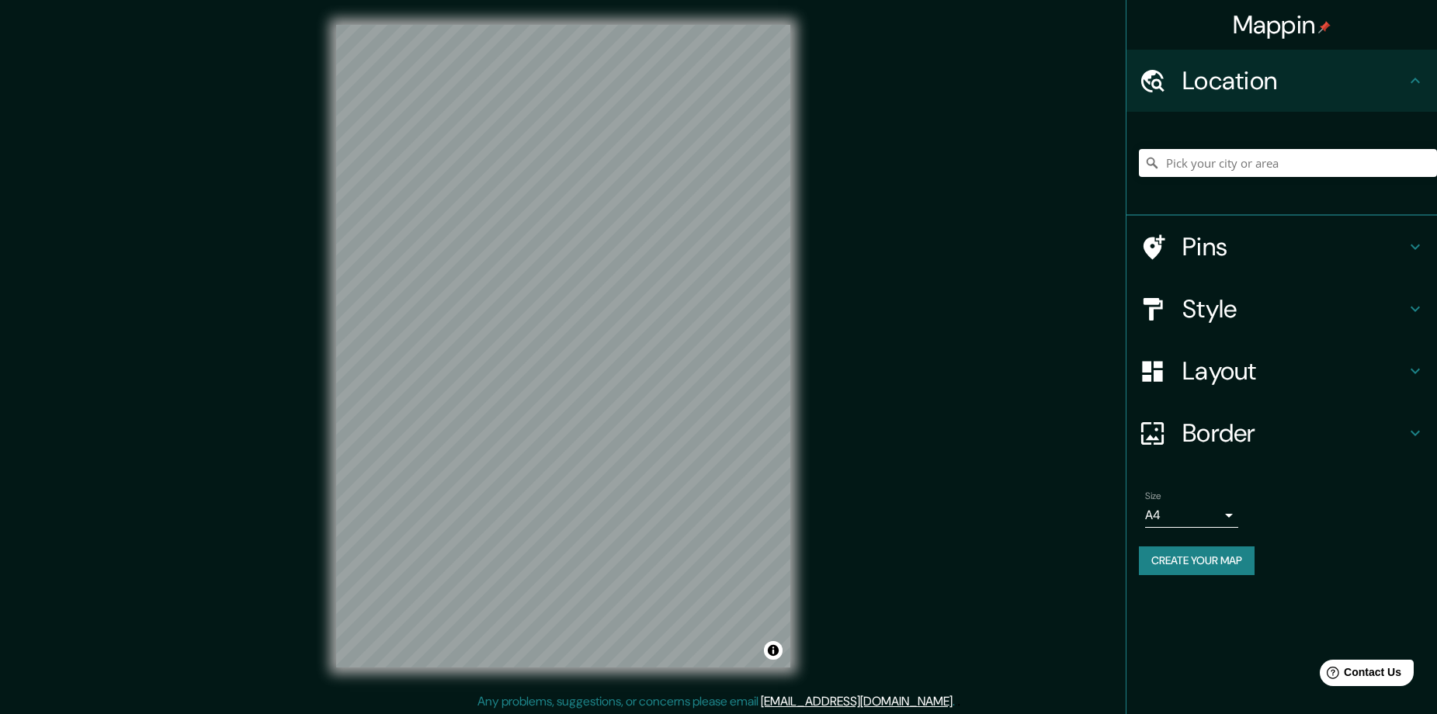
click at [1323, 134] on div at bounding box center [1288, 163] width 298 height 78
click at [1312, 158] on input "Pick your city or area" at bounding box center [1288, 163] width 298 height 28
paste input "Popayán, Cauca, Colombia"
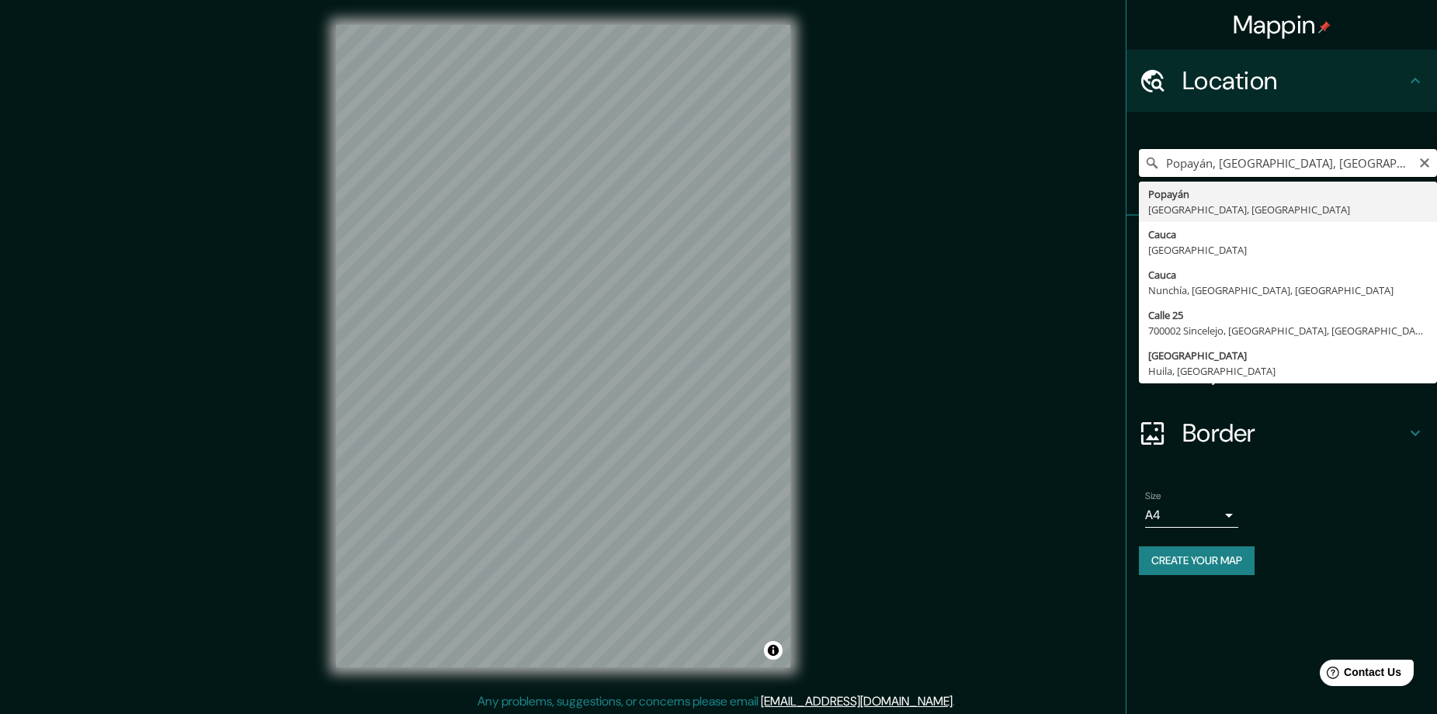
type input "Popayán, Cauca, Colombia"
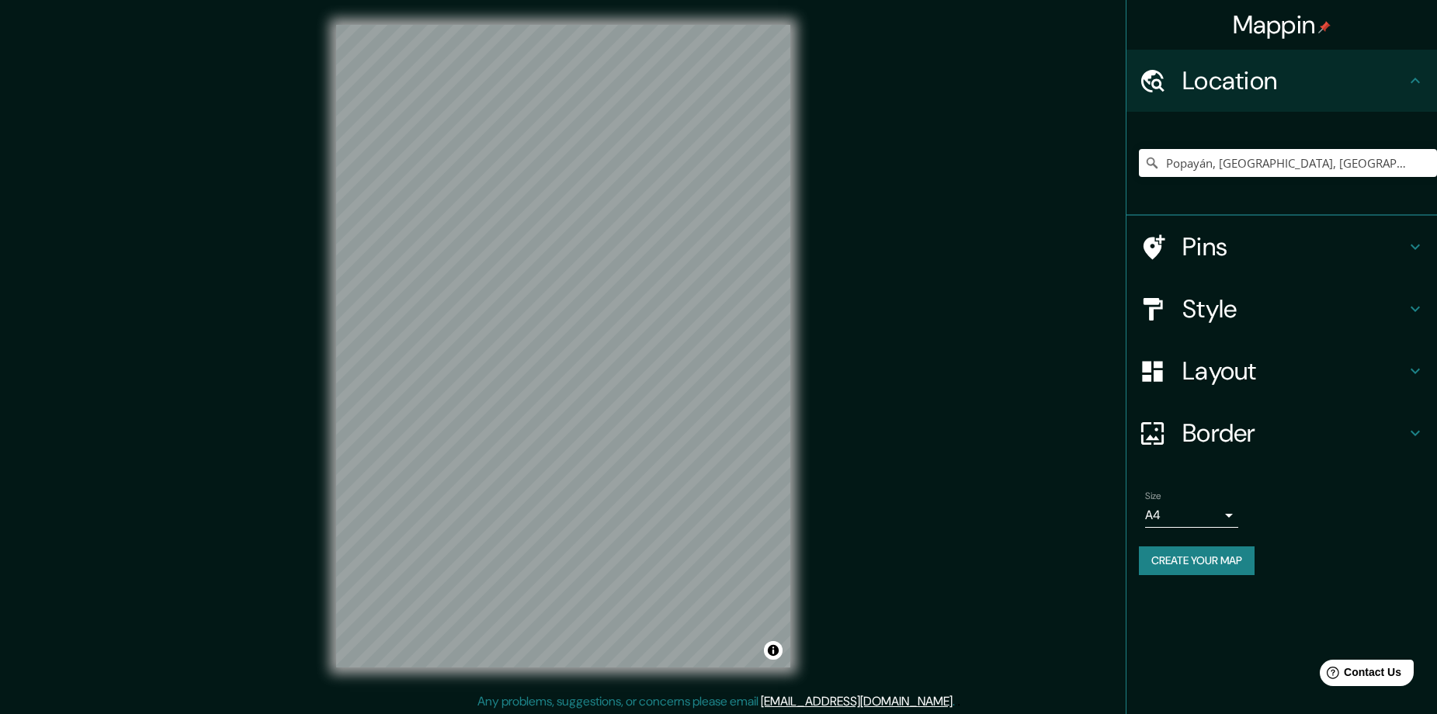
click at [1258, 294] on h4 "Style" at bounding box center [1295, 309] width 224 height 31
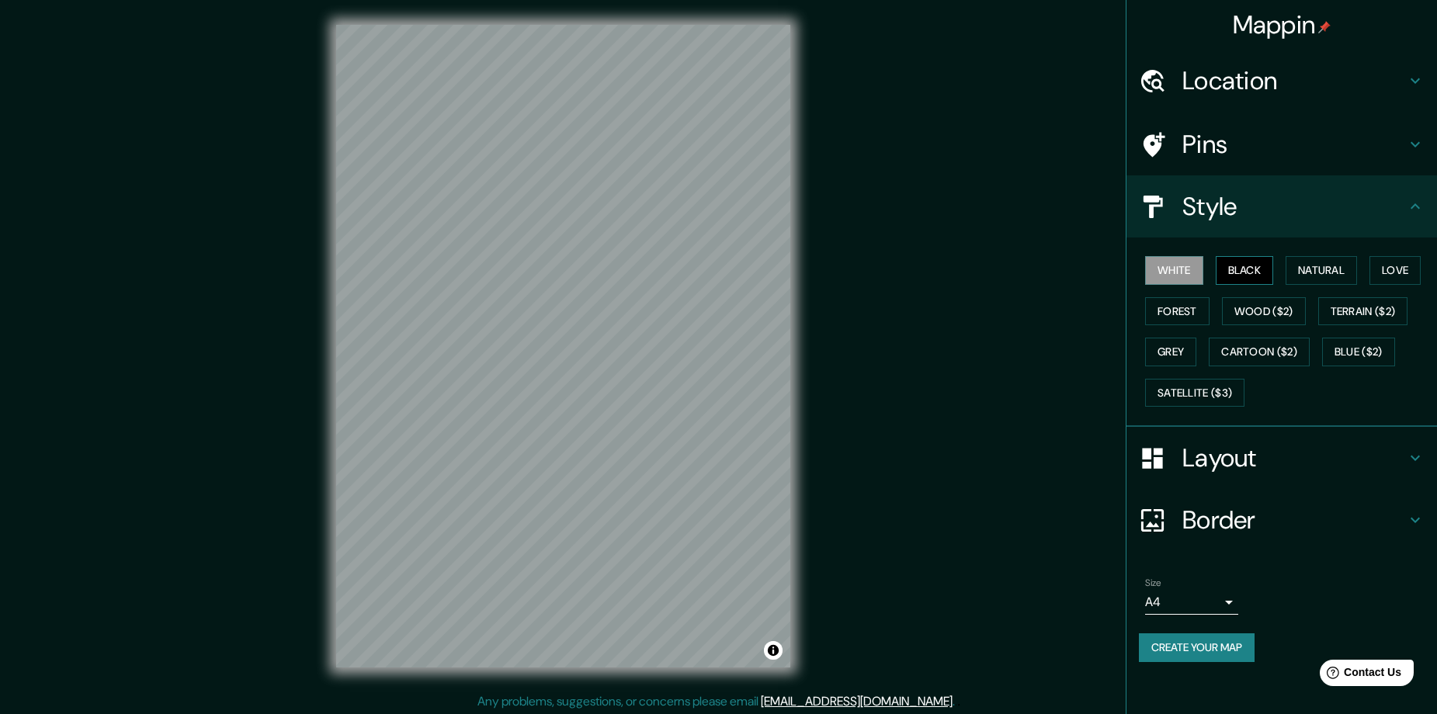
click at [1253, 266] on button "Black" at bounding box center [1245, 270] width 58 height 29
click at [1223, 647] on button "Create your map" at bounding box center [1197, 648] width 116 height 29
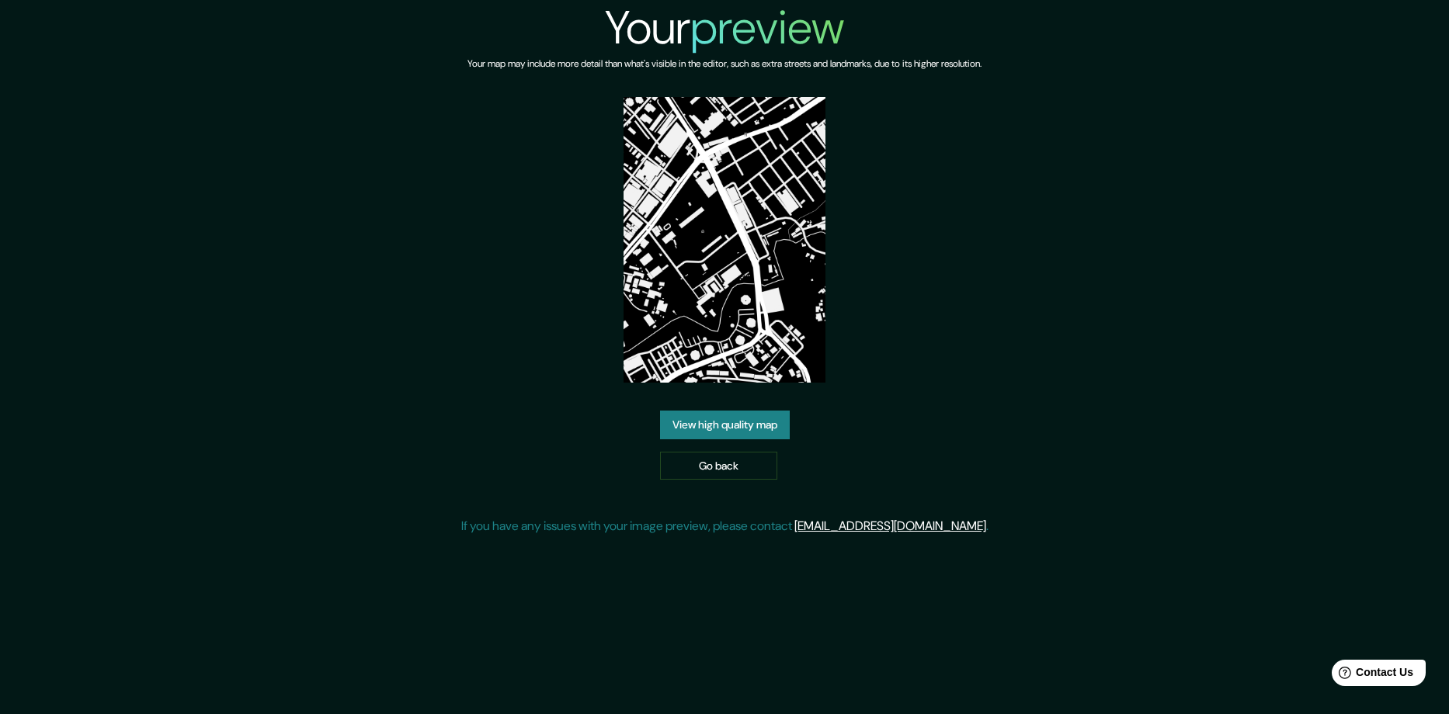
click at [772, 423] on link "View high quality map" at bounding box center [725, 425] width 130 height 29
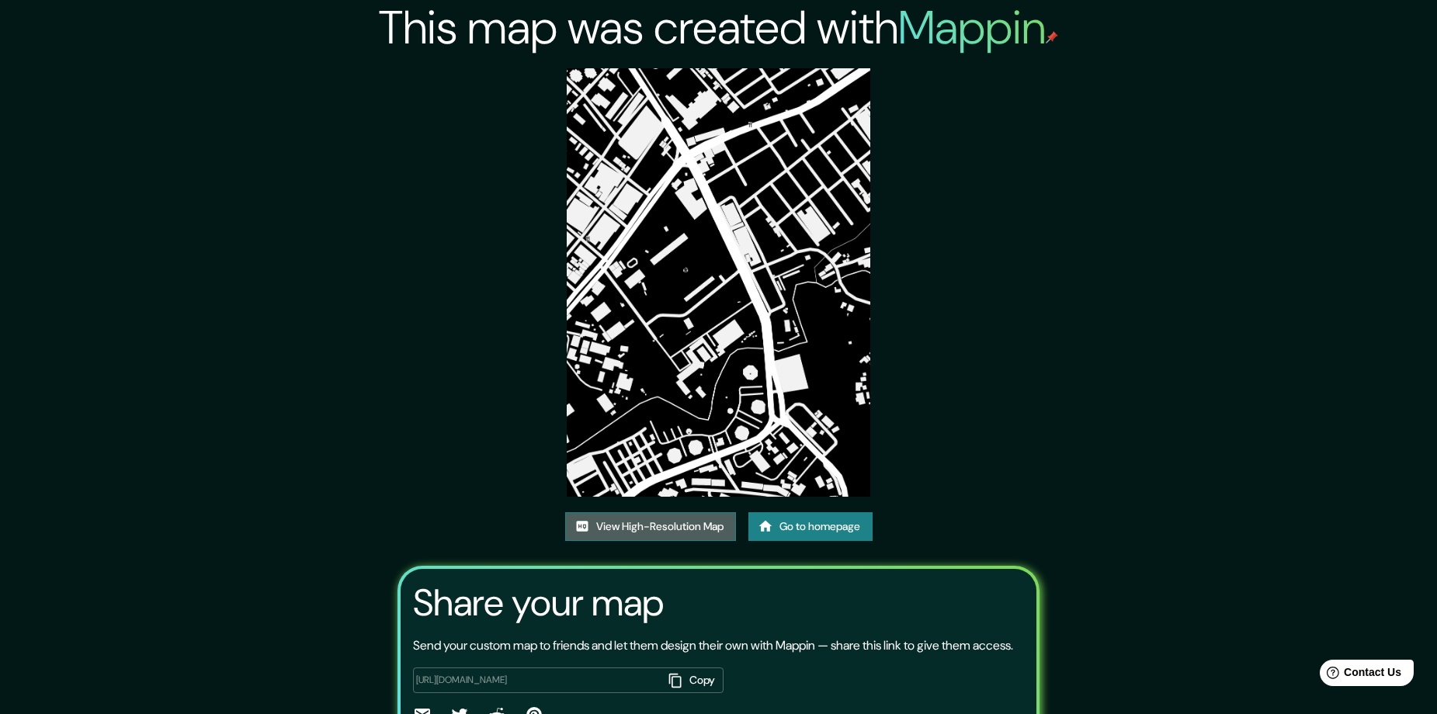
click at [675, 539] on link "View High-Resolution Map" at bounding box center [650, 527] width 171 height 29
